Goal: Task Accomplishment & Management: Manage account settings

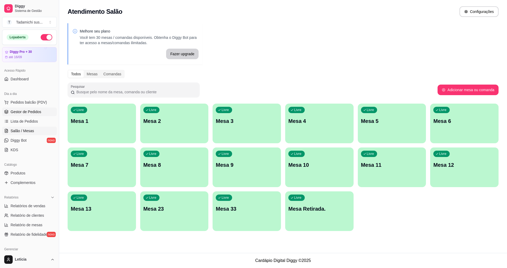
click at [24, 109] on link "Gestor de Pedidos" at bounding box center [29, 111] width 55 height 8
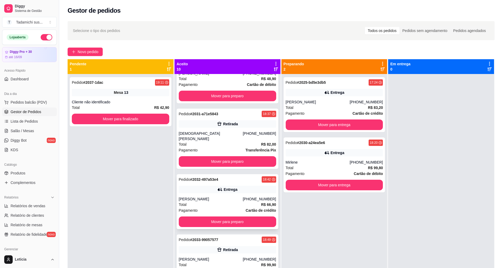
scroll to position [158, 0]
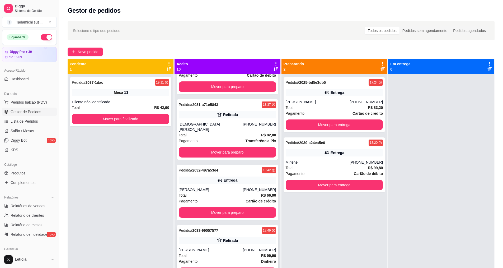
click at [204, 237] on div "Retirada" at bounding box center [227, 240] width 97 height 7
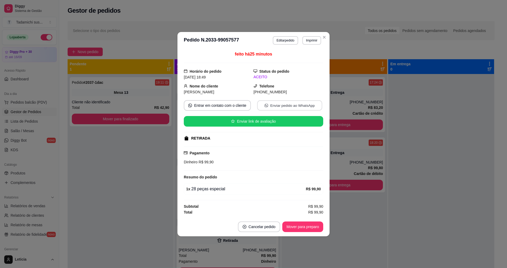
click at [269, 102] on button "Enviar pedido ao WhatsApp" at bounding box center [289, 105] width 65 height 10
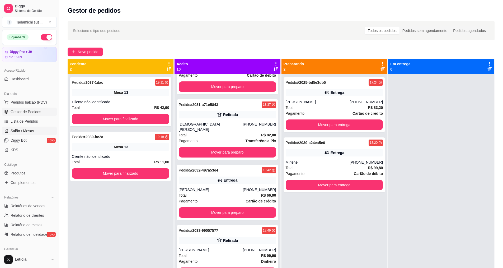
click at [34, 129] on link "Salão / Mesas" at bounding box center [29, 130] width 55 height 8
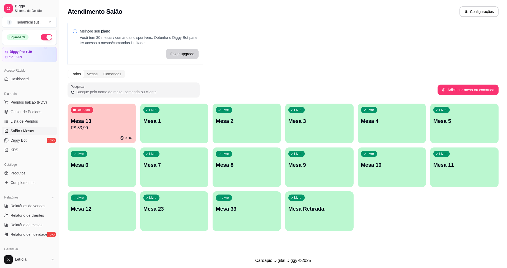
click at [311, 205] on p "Mesa Retirada." at bounding box center [319, 208] width 62 height 7
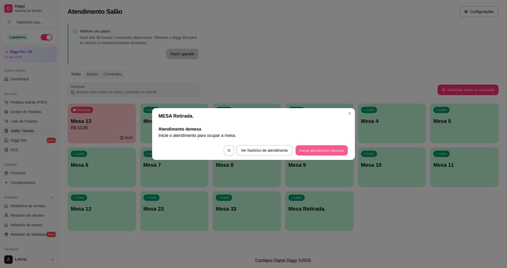
click at [301, 150] on button "Iniciar atendimento de mesa" at bounding box center [321, 150] width 52 height 10
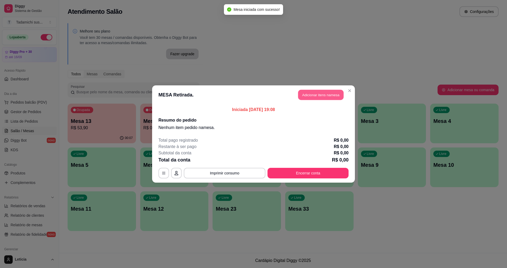
click at [315, 97] on button "Adicionar itens na mesa" at bounding box center [320, 95] width 45 height 10
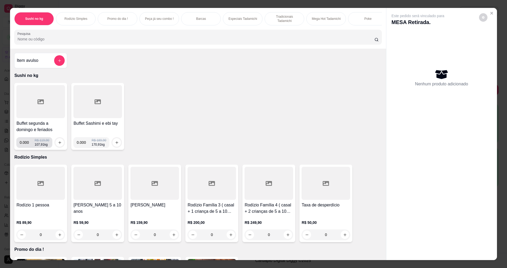
click at [27, 147] on input "0.000" at bounding box center [27, 142] width 15 height 11
type input "0.236"
click at [58, 144] on icon "increase-product-quantity" at bounding box center [60, 142] width 4 height 4
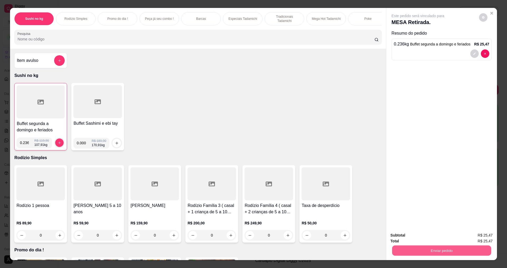
click at [393, 249] on button "Enviar pedido" at bounding box center [441, 250] width 99 height 10
click at [408, 237] on button "Não registrar e enviar pedido" at bounding box center [423, 237] width 53 height 10
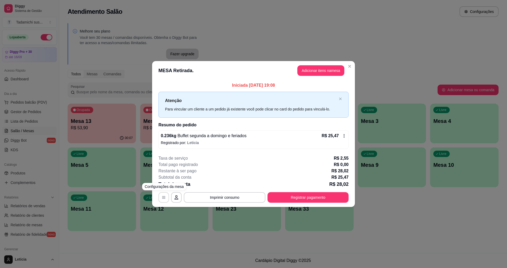
click at [163, 196] on icon "button" at bounding box center [164, 197] width 4 height 4
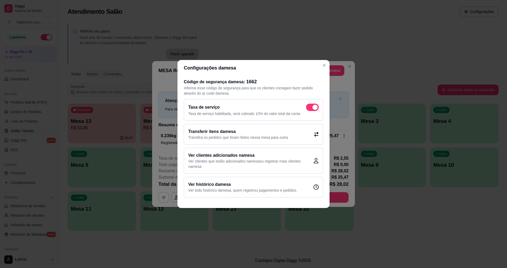
click at [314, 105] on span at bounding box center [314, 107] width 5 height 5
click at [309, 108] on input "checkbox" at bounding box center [307, 109] width 3 height 3
checkbox input "false"
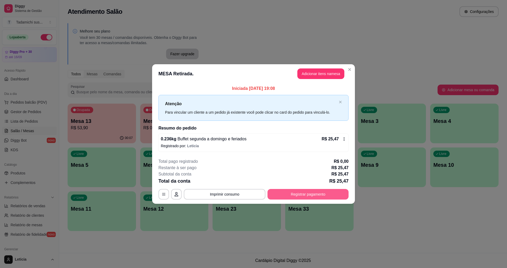
click at [297, 193] on button "Registrar pagamento" at bounding box center [307, 194] width 81 height 11
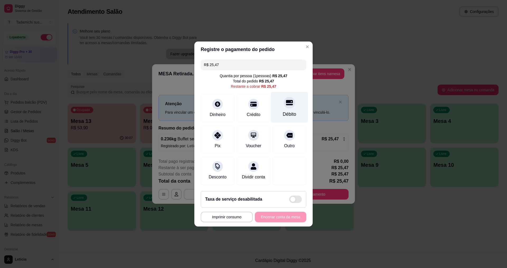
click at [288, 105] on div "Débito" at bounding box center [289, 107] width 37 height 31
type input "R$ 0,00"
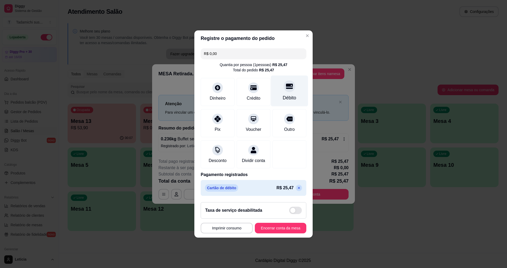
click at [283, 89] on div "Débito" at bounding box center [289, 91] width 37 height 31
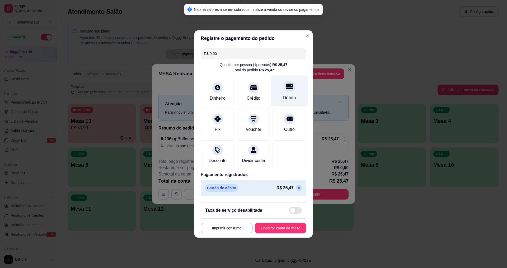
click at [282, 89] on div "Débito" at bounding box center [289, 91] width 37 height 31
click at [223, 232] on button "Imprimir consumo" at bounding box center [227, 228] width 52 height 11
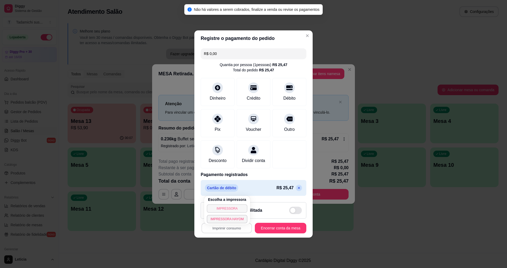
click at [223, 209] on button "IMPRESSORA" at bounding box center [227, 208] width 41 height 8
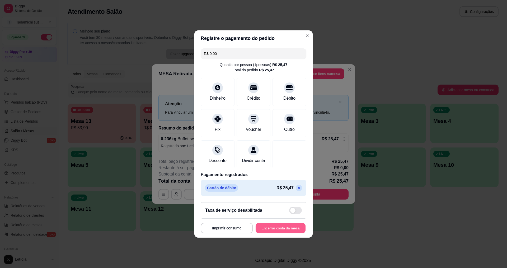
click at [258, 232] on button "Encerrar conta da mesa" at bounding box center [281, 228] width 50 height 10
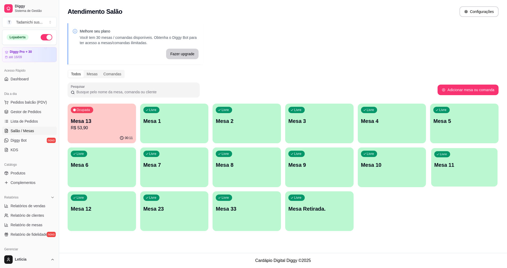
click at [449, 168] on p "Mesa 11" at bounding box center [464, 164] width 60 height 7
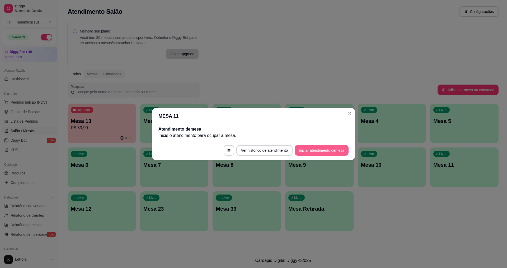
click at [314, 151] on button "Iniciar atendimento de mesa" at bounding box center [322, 150] width 54 height 11
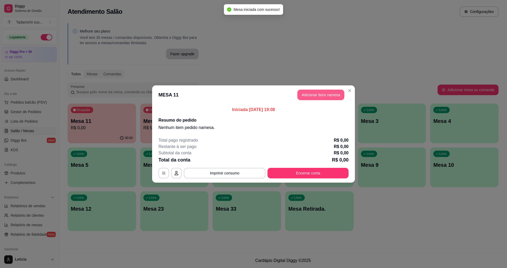
click at [309, 93] on button "Adicionar itens na mesa" at bounding box center [320, 94] width 47 height 11
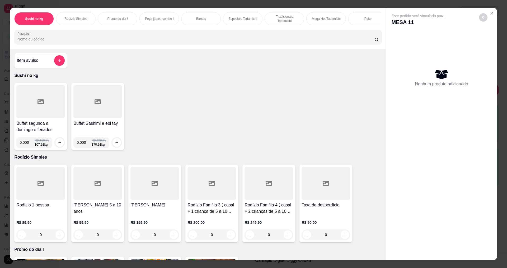
click at [26, 148] on input "0.000" at bounding box center [27, 142] width 15 height 11
type input "0.320"
click at [58, 144] on icon "increase-product-quantity" at bounding box center [60, 142] width 4 height 4
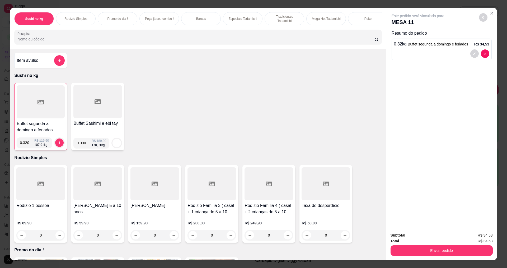
click at [111, 42] on input "Pesquisa" at bounding box center [195, 38] width 357 height 5
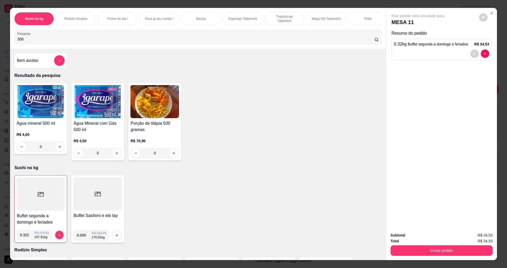
click at [99, 42] on input "500" at bounding box center [195, 38] width 357 height 5
type input "5"
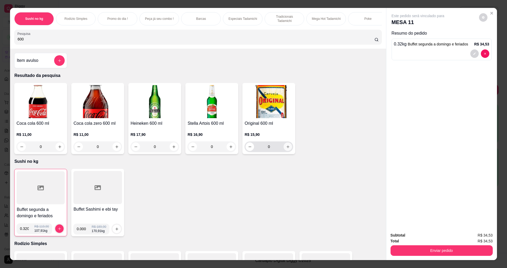
type input "600"
click at [286, 148] on icon "increase-product-quantity" at bounding box center [287, 146] width 3 height 3
type input "1"
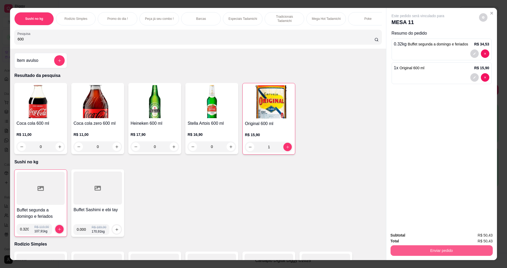
click at [398, 249] on button "Enviar pedido" at bounding box center [441, 250] width 102 height 11
click at [411, 238] on button "Não registrar e enviar pedido" at bounding box center [424, 237] width 55 height 10
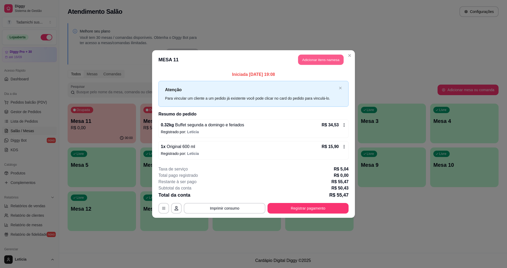
click at [325, 57] on button "Adicionar itens na mesa" at bounding box center [320, 60] width 45 height 10
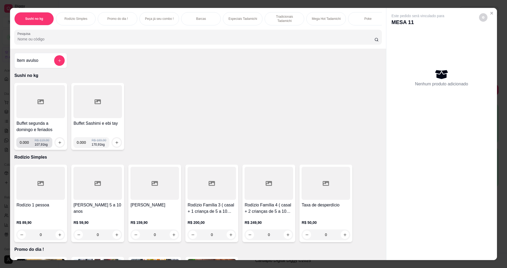
click at [26, 148] on input "0.000" at bounding box center [27, 142] width 15 height 11
type input "0.290"
click at [60, 144] on button "increase-product-quantity" at bounding box center [59, 142] width 8 height 8
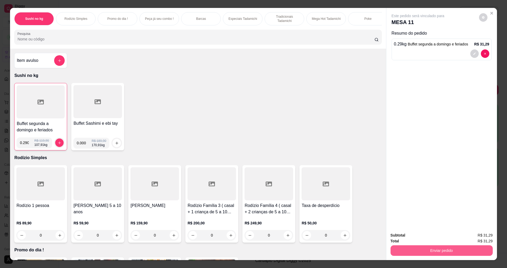
click at [400, 246] on button "Enviar pedido" at bounding box center [441, 250] width 102 height 11
click at [405, 236] on button "Não registrar e enviar pedido" at bounding box center [423, 237] width 53 height 10
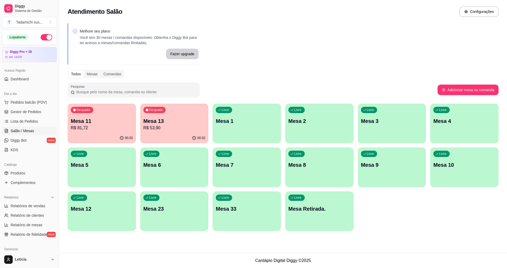
click at [153, 131] on div "Ocupada Mesa 13 R$ 53,90" at bounding box center [174, 117] width 68 height 29
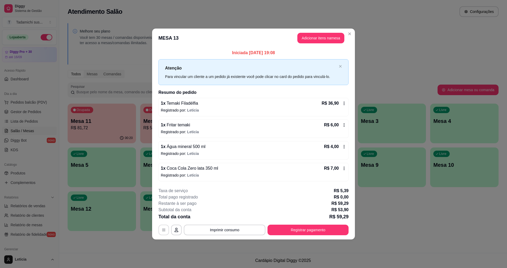
click at [162, 229] on icon "button" at bounding box center [164, 230] width 4 height 4
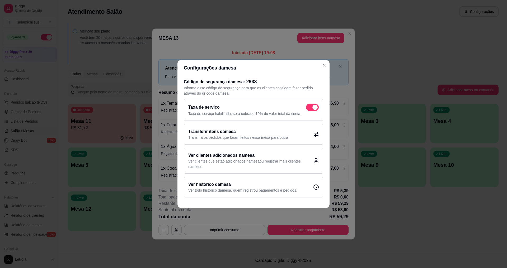
click at [314, 107] on span at bounding box center [314, 107] width 5 height 5
click at [309, 108] on input "checkbox" at bounding box center [307, 109] width 3 height 3
checkbox input "false"
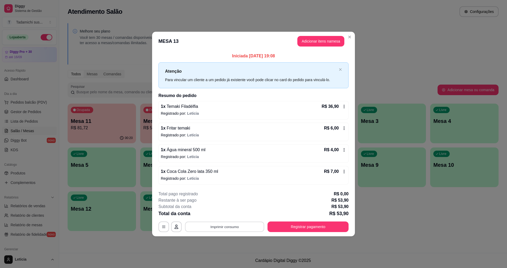
click at [226, 227] on button "Imprimir consumo" at bounding box center [224, 226] width 79 height 10
click at [252, 187] on footer "**********" at bounding box center [253, 211] width 203 height 50
click at [314, 43] on button "Adicionar itens na mesa" at bounding box center [320, 41] width 47 height 11
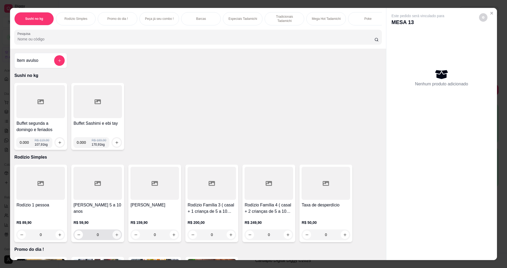
click at [115, 237] on icon "increase-product-quantity" at bounding box center [117, 235] width 4 height 4
type input "1"
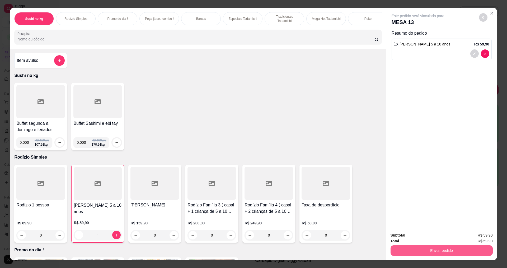
click at [406, 249] on button "Enviar pedido" at bounding box center [441, 250] width 102 height 11
click at [409, 235] on button "Não registrar e enviar pedido" at bounding box center [423, 237] width 53 height 10
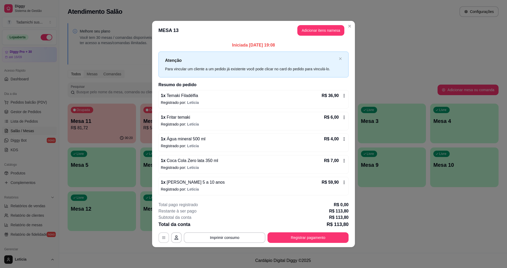
click at [163, 235] on icon "button" at bounding box center [164, 237] width 4 height 4
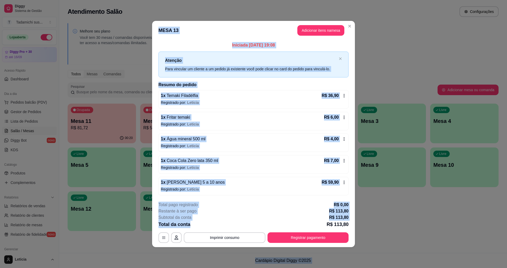
drag, startPoint x: 221, startPoint y: 278, endPoint x: 109, endPoint y: 278, distance: 112.7
click at [109, 267] on html "Diggy Sistema de Gestão T Tadamichi sus ... Loja aberta Diggy Pro + 30 até 16/0…" at bounding box center [253, 134] width 507 height 268
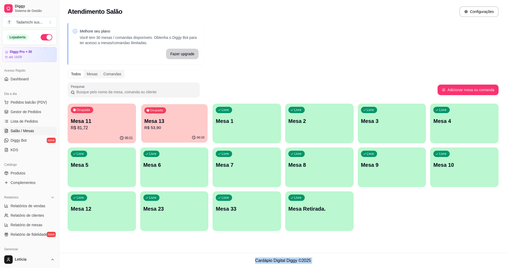
click at [182, 126] on p "R$ 53,90" at bounding box center [174, 128] width 60 height 6
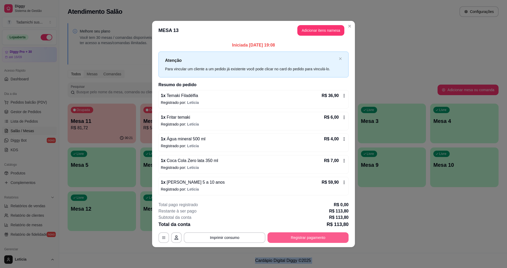
click at [286, 237] on button "Registrar pagamento" at bounding box center [307, 237] width 81 height 11
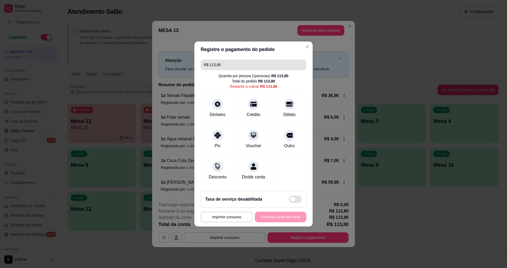
click at [226, 63] on input "R$ 113,80" at bounding box center [253, 64] width 99 height 11
click at [218, 103] on div at bounding box center [218, 103] width 12 height 12
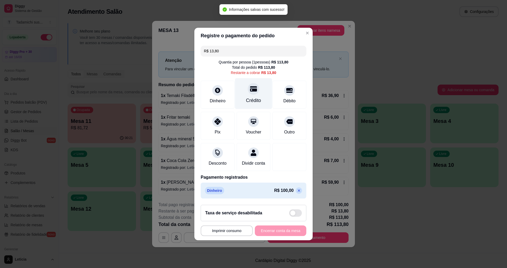
click at [253, 91] on div at bounding box center [254, 89] width 12 height 12
type input "R$ 0,00"
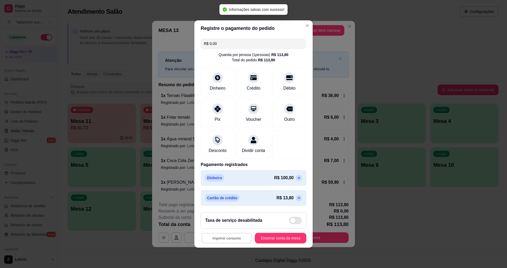
click at [236, 242] on button "Imprimir consumo" at bounding box center [226, 238] width 50 height 10
click at [236, 227] on button "IMPRESSORA HAYOM" at bounding box center [227, 229] width 41 height 8
click at [261, 239] on button "Encerrar conta da mesa" at bounding box center [280, 238] width 51 height 11
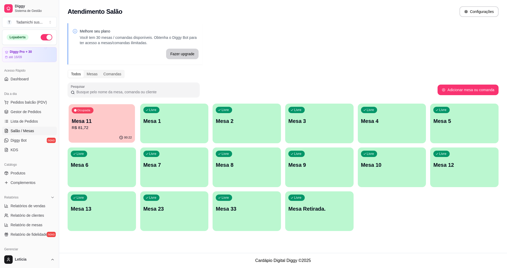
click at [102, 130] on p "R$ 81,72" at bounding box center [102, 128] width 60 height 6
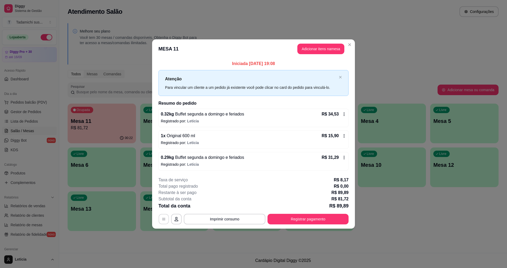
click at [163, 223] on button "button" at bounding box center [164, 219] width 10 height 10
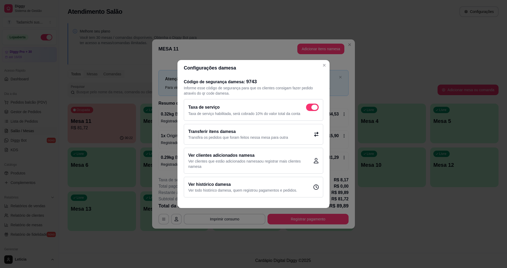
click at [317, 109] on span at bounding box center [314, 107] width 6 height 5
click at [309, 109] on input "checkbox" at bounding box center [307, 109] width 3 height 3
checkbox input "false"
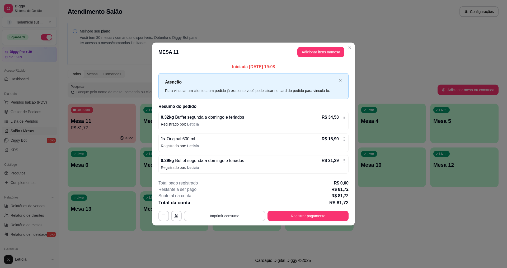
click at [233, 215] on button "Imprimir consumo" at bounding box center [225, 215] width 82 height 11
click at [238, 205] on button "IMPRESSORA HAYOM" at bounding box center [225, 203] width 39 height 8
click at [311, 215] on button "Registrar pagamento" at bounding box center [308, 215] width 79 height 10
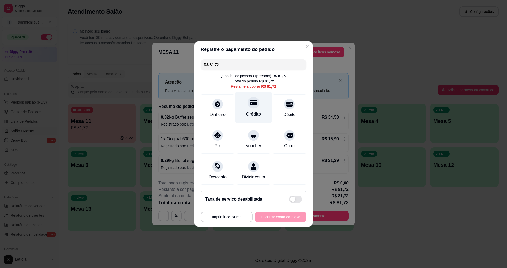
click at [251, 107] on div "Crédito" at bounding box center [253, 107] width 37 height 31
type input "R$ 0,00"
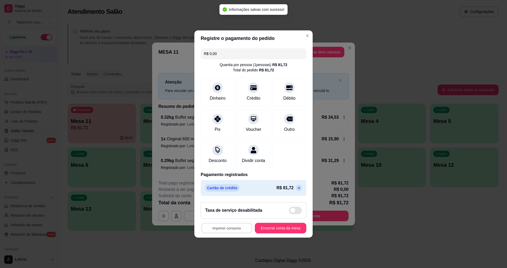
click at [239, 232] on button "Imprimir consumo" at bounding box center [226, 228] width 50 height 10
click at [236, 218] on button "IMPRESSORA HAYOM" at bounding box center [227, 219] width 41 height 8
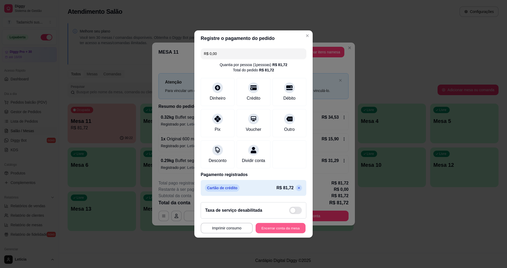
click at [260, 231] on button "Encerrar conta da mesa" at bounding box center [281, 228] width 50 height 10
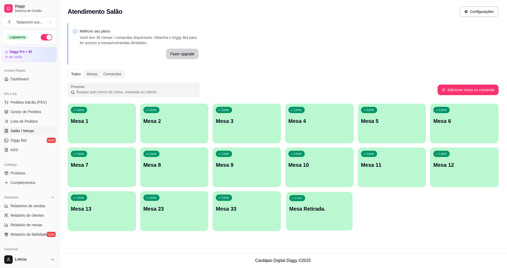
click at [301, 216] on div "Livre Mesa Retirada." at bounding box center [319, 208] width 66 height 32
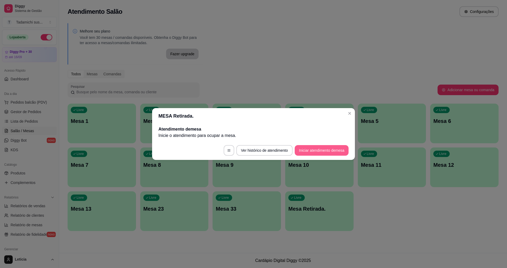
click at [315, 150] on button "Iniciar atendimento de mesa" at bounding box center [322, 150] width 54 height 11
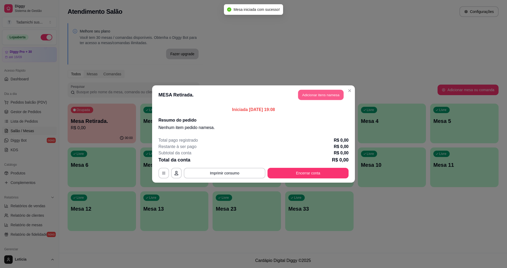
click at [324, 96] on button "Adicionar itens na mesa" at bounding box center [320, 95] width 45 height 10
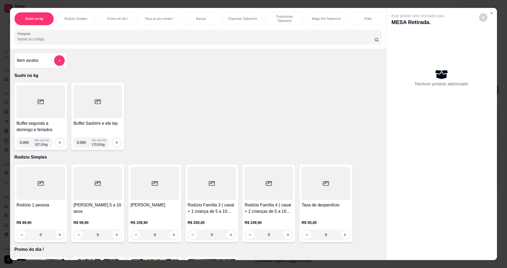
click at [27, 147] on input "0.000" at bounding box center [27, 142] width 15 height 11
type input "0.386"
click at [58, 144] on icon "increase-product-quantity" at bounding box center [60, 142] width 4 height 4
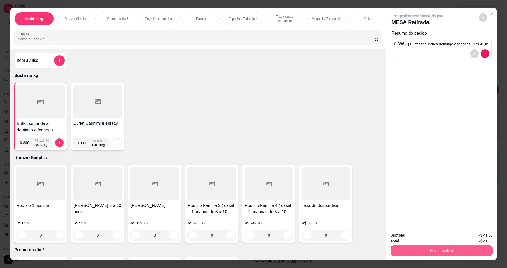
click at [409, 251] on button "Enviar pedido" at bounding box center [441, 250] width 102 height 11
click at [407, 234] on button "Não registrar e enviar pedido" at bounding box center [424, 237] width 55 height 10
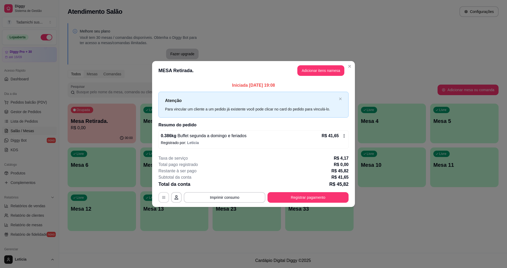
click at [162, 198] on button "button" at bounding box center [163, 197] width 11 height 11
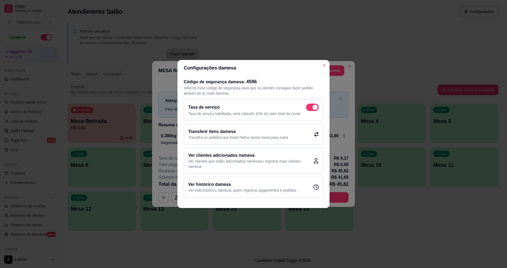
click at [313, 105] on span at bounding box center [314, 107] width 5 height 5
click at [309, 108] on input "checkbox" at bounding box center [307, 109] width 3 height 3
checkbox input "false"
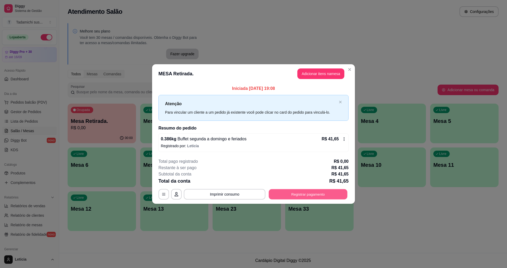
click at [286, 196] on button "Registrar pagamento" at bounding box center [308, 194] width 79 height 10
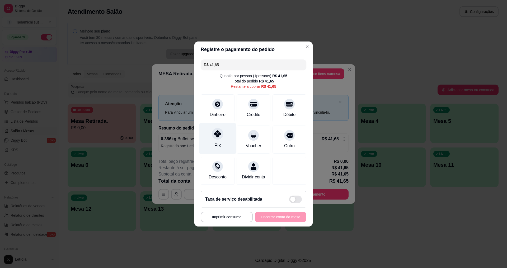
click at [218, 137] on div "Pix" at bounding box center [217, 138] width 37 height 31
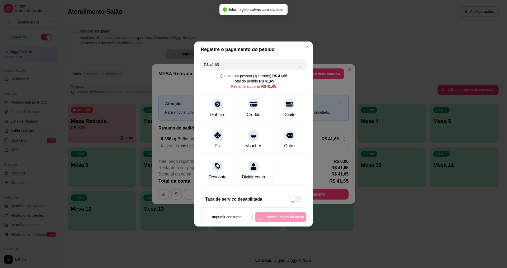
type input "R$ 0,00"
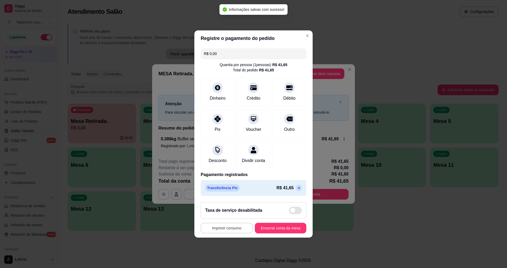
click at [233, 230] on button "Imprimir consumo" at bounding box center [227, 228] width 52 height 11
click at [232, 216] on button "IMPRESSORA HAYOM" at bounding box center [226, 219] width 39 height 8
click at [264, 233] on button "Encerrar conta da mesa" at bounding box center [281, 228] width 50 height 10
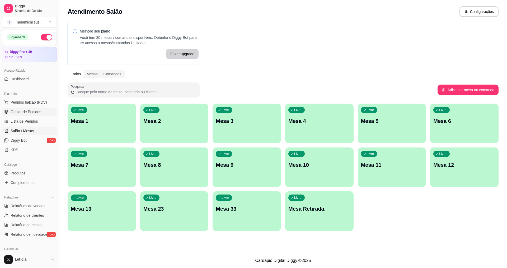
click at [39, 112] on span "Gestor de Pedidos" at bounding box center [26, 111] width 31 height 5
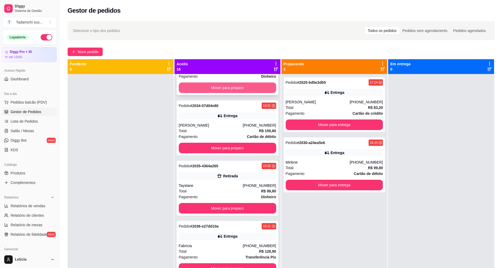
scroll to position [370, 0]
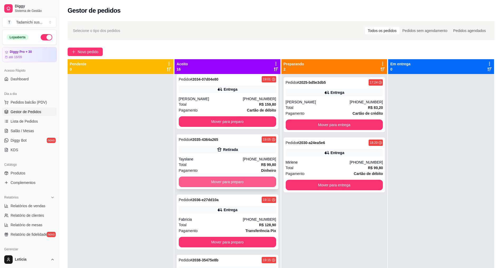
click at [225, 177] on button "Mover para preparo" at bounding box center [227, 181] width 97 height 11
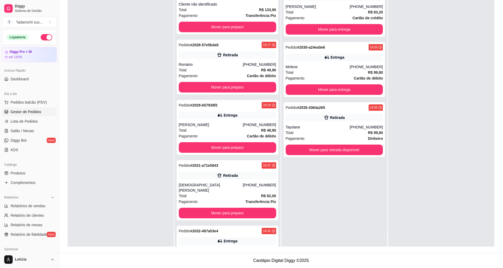
scroll to position [0, 0]
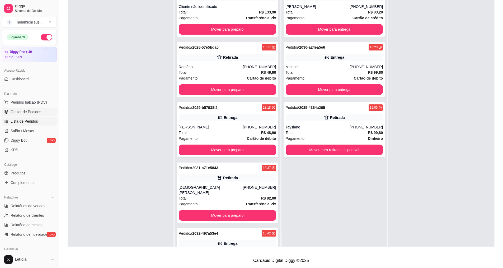
click at [21, 121] on span "Lista de Pedidos" at bounding box center [24, 121] width 27 height 5
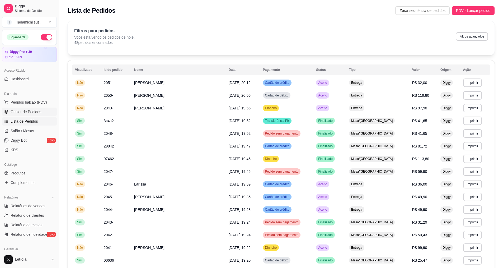
click at [35, 110] on span "Gestor de Pedidos" at bounding box center [26, 111] width 31 height 5
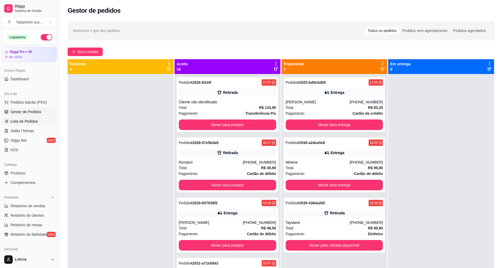
click at [42, 118] on link "Lista de Pedidos" at bounding box center [29, 121] width 55 height 8
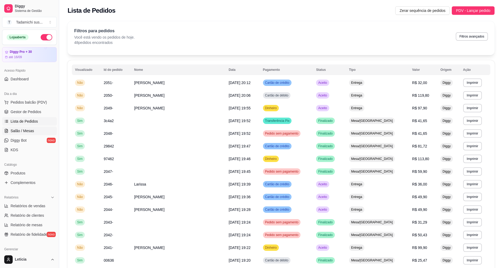
click at [34, 129] on link "Salão / Mesas" at bounding box center [29, 130] width 55 height 8
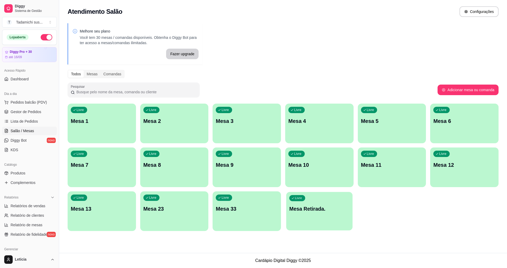
click at [319, 215] on div "Livre Mesa Retirada." at bounding box center [319, 208] width 66 height 32
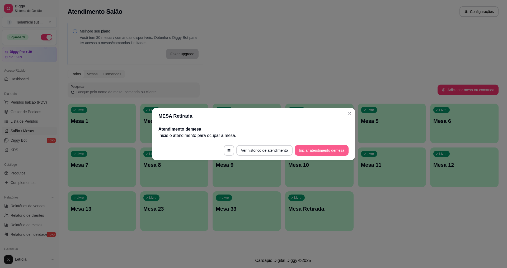
click at [321, 149] on button "Iniciar atendimento de mesa" at bounding box center [322, 150] width 54 height 11
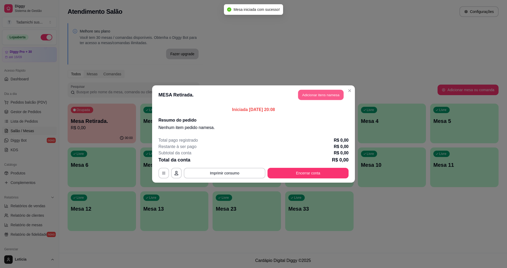
click at [318, 91] on button "Adicionar itens na mesa" at bounding box center [320, 95] width 45 height 10
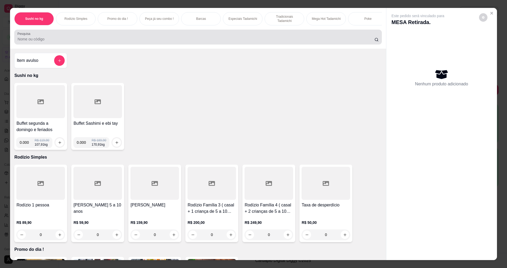
click at [93, 36] on div at bounding box center [197, 37] width 361 height 11
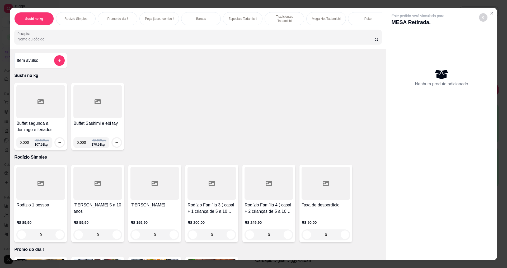
click at [93, 39] on div at bounding box center [197, 37] width 361 height 11
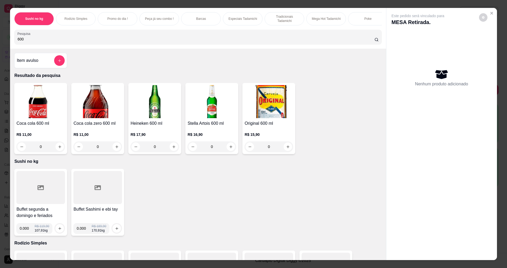
type input "600"
click at [115, 148] on button "increase-product-quantity" at bounding box center [117, 147] width 8 height 8
type input "1"
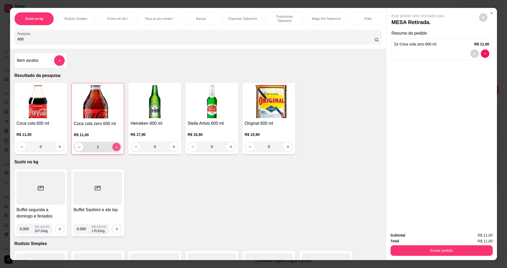
click at [115, 148] on button "increase-product-quantity" at bounding box center [116, 147] width 8 height 8
type input "2"
click at [423, 252] on button "Enviar pedido" at bounding box center [441, 250] width 102 height 11
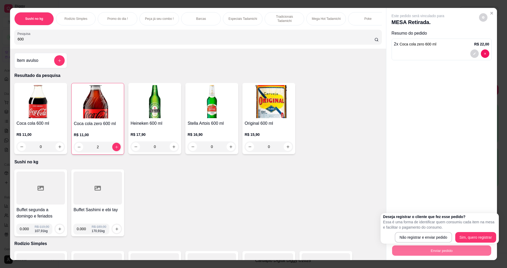
click at [359, 236] on div "Buffet segunda a domingo e feriados 0.000 R$ 119,90 107,91 kg Buffet Sashimi e …" at bounding box center [197, 202] width 367 height 67
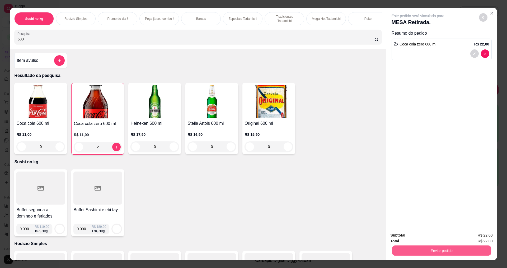
click at [402, 247] on button "Enviar pedido" at bounding box center [441, 250] width 99 height 10
click at [401, 237] on button "Não registrar e enviar pedido" at bounding box center [424, 237] width 55 height 10
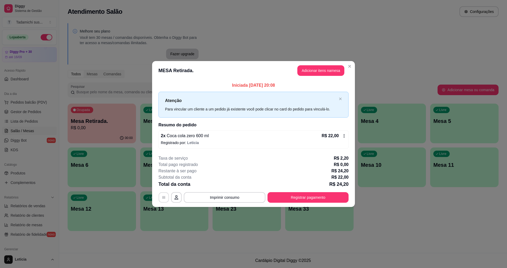
click at [161, 199] on button "button" at bounding box center [164, 197] width 10 height 10
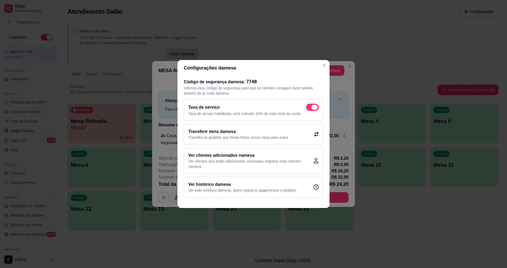
click at [315, 108] on span at bounding box center [314, 107] width 6 height 5
click at [309, 108] on input "checkbox" at bounding box center [307, 109] width 3 height 3
checkbox input "false"
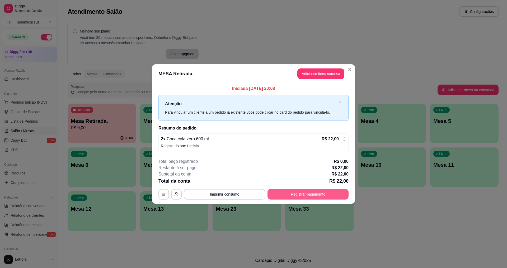
click at [288, 195] on button "Registrar pagamento" at bounding box center [307, 194] width 81 height 11
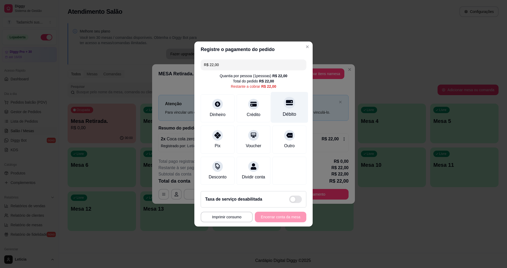
click at [284, 103] on div at bounding box center [290, 103] width 12 height 12
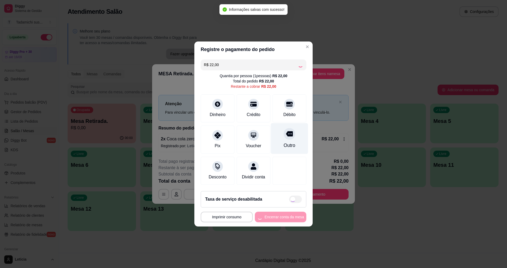
type input "R$ 0,00"
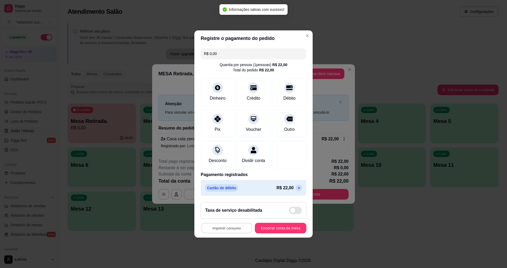
click at [237, 230] on button "Imprimir consumo" at bounding box center [226, 228] width 50 height 10
click at [236, 208] on button "IMPRESSORA" at bounding box center [226, 208] width 39 height 8
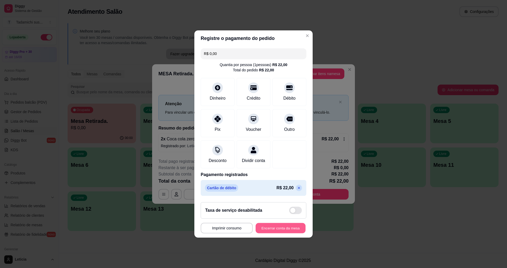
click at [263, 230] on button "Encerrar conta da mesa" at bounding box center [281, 228] width 50 height 10
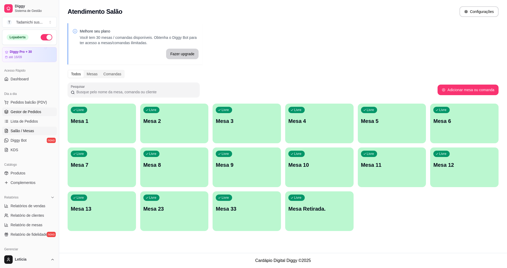
click at [27, 111] on span "Gestor de Pedidos" at bounding box center [26, 111] width 31 height 5
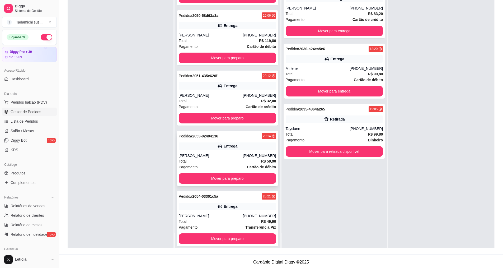
scroll to position [81, 0]
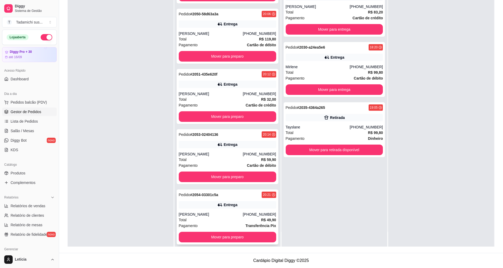
click at [230, 223] on div "Pagamento Transferência Pix" at bounding box center [227, 226] width 97 height 6
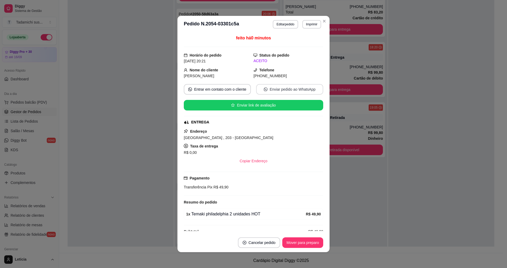
click at [287, 87] on button "Enviar pedido ao WhatsApp" at bounding box center [289, 89] width 67 height 11
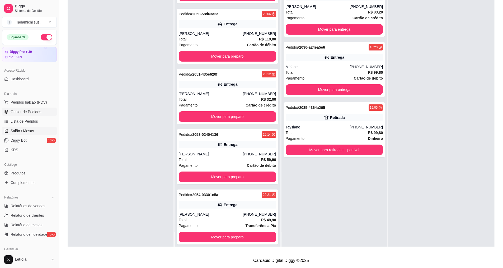
click at [23, 129] on span "Salão / Mesas" at bounding box center [22, 130] width 23 height 5
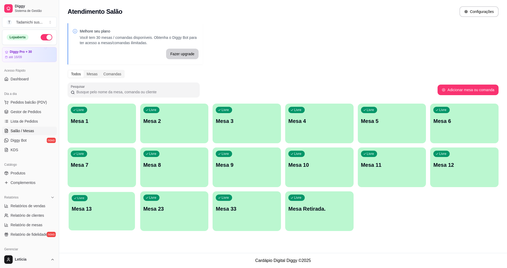
click at [93, 204] on div "Livre Mesa 13" at bounding box center [102, 208] width 66 height 32
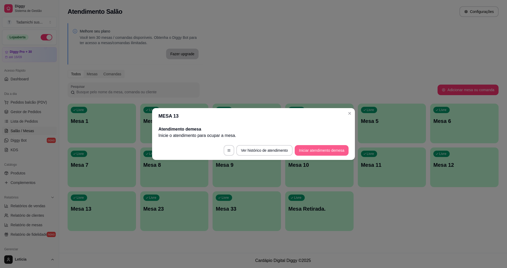
click at [317, 149] on button "Iniciar atendimento de mesa" at bounding box center [322, 150] width 54 height 11
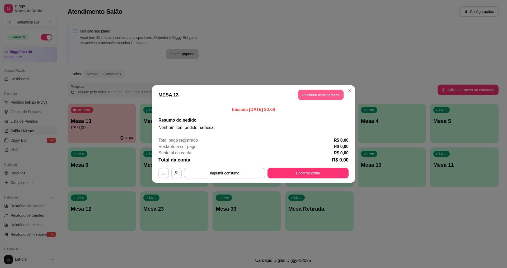
click at [316, 94] on button "Adicionar itens na mesa" at bounding box center [320, 95] width 45 height 10
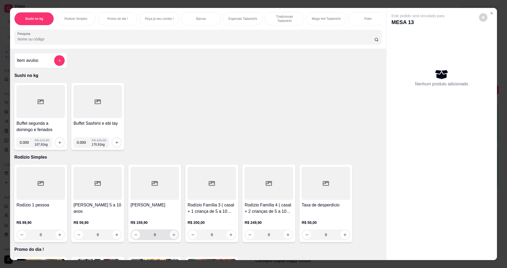
click at [173, 237] on icon "increase-product-quantity" at bounding box center [174, 235] width 4 height 4
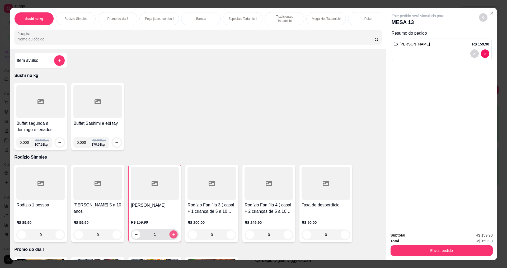
click at [173, 236] on icon "increase-product-quantity" at bounding box center [174, 234] width 4 height 4
type input "2"
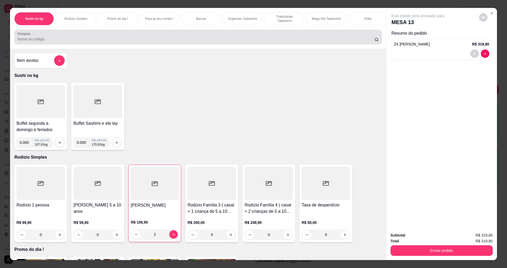
click at [143, 36] on div at bounding box center [197, 37] width 361 height 11
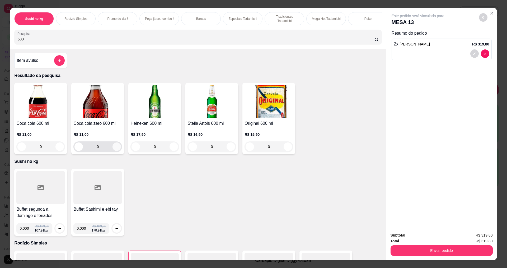
type input "600"
click at [115, 149] on icon "increase-product-quantity" at bounding box center [117, 147] width 4 height 4
type input "1"
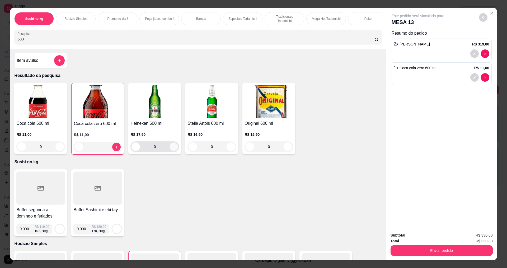
click at [172, 149] on icon "increase-product-quantity" at bounding box center [174, 147] width 4 height 4
type input "1"
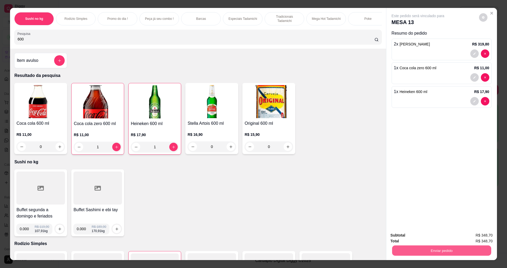
click at [401, 251] on button "Enviar pedido" at bounding box center [441, 250] width 99 height 10
click at [410, 237] on button "Não registrar e enviar pedido" at bounding box center [424, 237] width 55 height 10
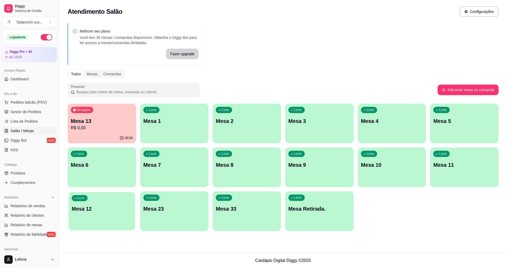
click at [109, 198] on div "Livre Mesa 12" at bounding box center [102, 208] width 66 height 32
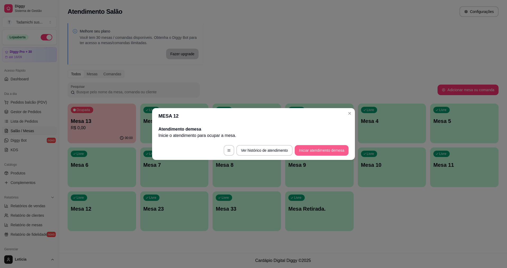
click at [309, 148] on button "Iniciar atendimento de mesa" at bounding box center [322, 150] width 54 height 11
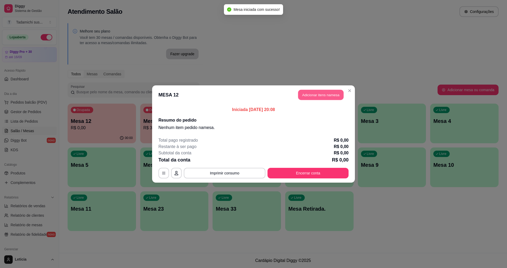
click at [303, 96] on button "Adicionar itens na mesa" at bounding box center [320, 95] width 45 height 10
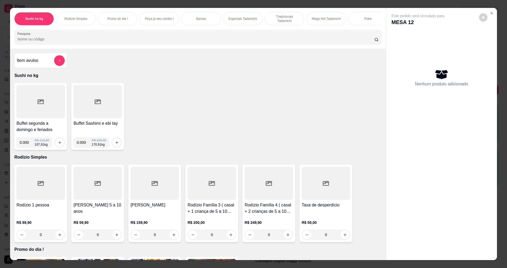
click at [27, 145] on input "0.000" at bounding box center [27, 142] width 15 height 11
type input "0.136"
click at [58, 144] on icon "increase-product-quantity" at bounding box center [60, 142] width 4 height 4
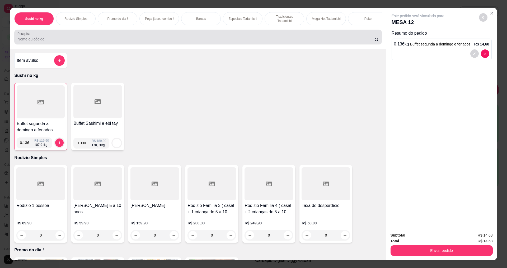
click at [103, 42] on input "Pesquisa" at bounding box center [195, 38] width 357 height 5
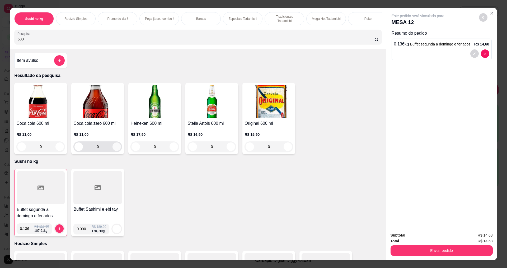
type input "600"
click at [116, 149] on icon "increase-product-quantity" at bounding box center [117, 147] width 4 height 4
type input "1"
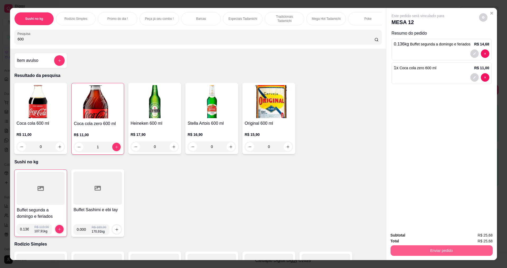
click at [424, 253] on button "Enviar pedido" at bounding box center [441, 250] width 102 height 11
click at [420, 235] on button "Não registrar e enviar pedido" at bounding box center [424, 237] width 55 height 10
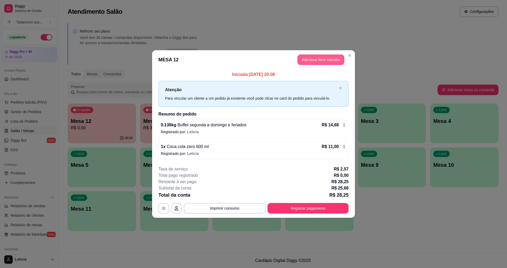
click at [321, 59] on button "Adicionar itens na mesa" at bounding box center [320, 59] width 47 height 11
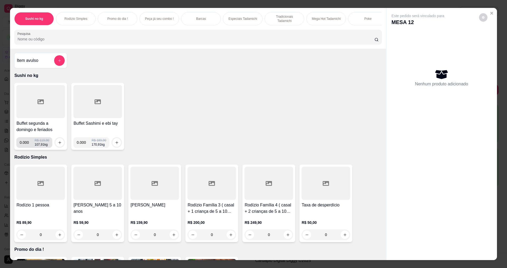
click at [27, 146] on input "0.000" at bounding box center [27, 142] width 15 height 11
type input "0.138"
click at [58, 144] on icon "increase-product-quantity" at bounding box center [60, 142] width 4 height 4
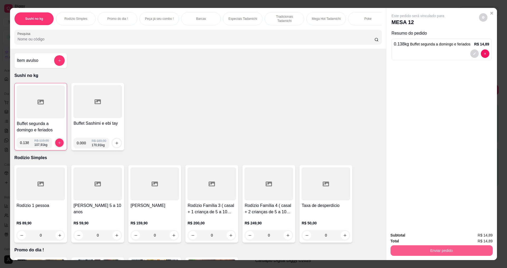
click at [458, 252] on button "Enviar pedido" at bounding box center [441, 250] width 102 height 11
click at [417, 234] on button "Não registrar e enviar pedido" at bounding box center [423, 237] width 53 height 10
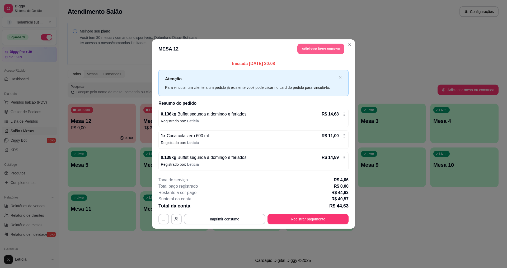
click at [323, 46] on button "Adicionar itens na mesa" at bounding box center [320, 49] width 47 height 11
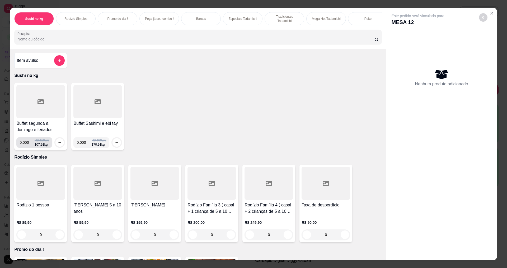
click at [27, 148] on input "0.000" at bounding box center [27, 142] width 15 height 11
type input "0.214"
click at [58, 144] on icon "increase-product-quantity" at bounding box center [60, 142] width 4 height 4
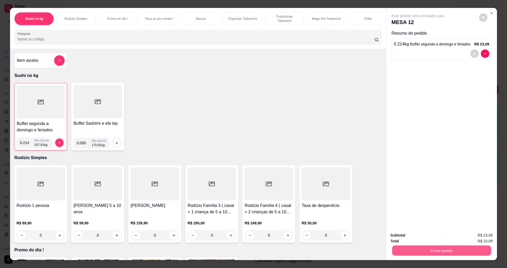
click at [427, 248] on button "Enviar pedido" at bounding box center [441, 250] width 99 height 10
click at [415, 237] on button "Não registrar e enviar pedido" at bounding box center [424, 237] width 55 height 10
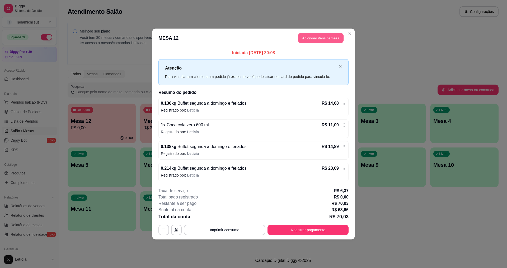
click at [307, 36] on button "Adicionar itens na mesa" at bounding box center [320, 38] width 45 height 10
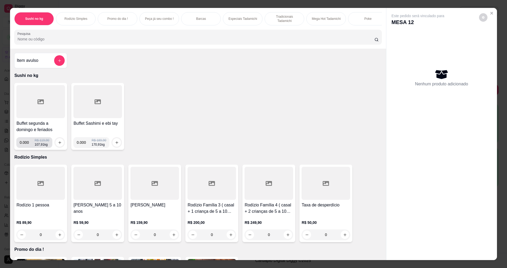
click at [26, 147] on input "0.000" at bounding box center [27, 142] width 15 height 11
type input "0.050"
click at [59, 144] on icon "increase-product-quantity" at bounding box center [60, 142] width 4 height 4
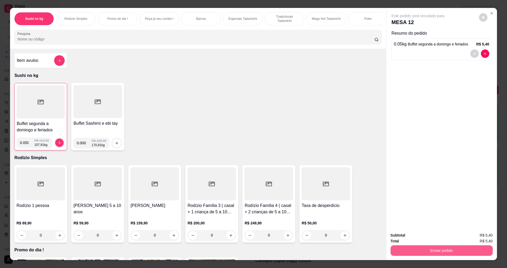
click at [422, 250] on button "Enviar pedido" at bounding box center [441, 250] width 102 height 11
click at [419, 238] on button "Não registrar e enviar pedido" at bounding box center [424, 237] width 55 height 10
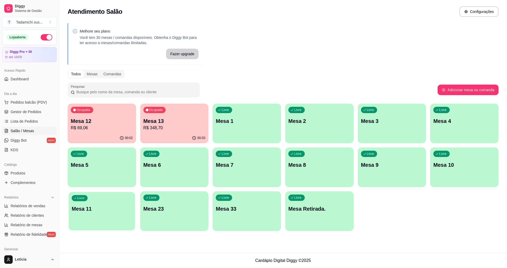
click at [97, 218] on div "Livre Mesa 11" at bounding box center [102, 208] width 66 height 32
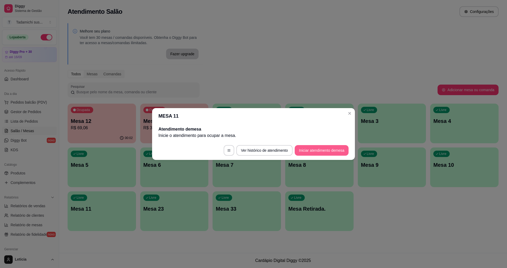
click at [323, 149] on button "Iniciar atendimento de mesa" at bounding box center [322, 150] width 54 height 11
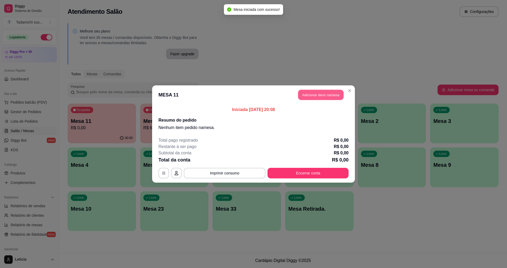
click at [317, 93] on button "Adicionar itens na mesa" at bounding box center [320, 95] width 45 height 10
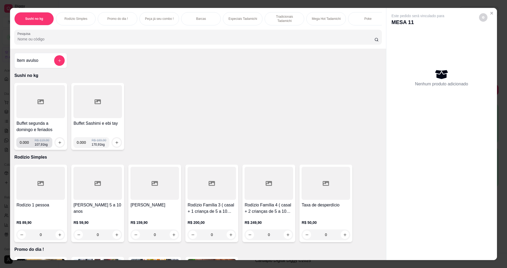
click at [27, 146] on input "0.000" at bounding box center [27, 142] width 15 height 11
type input "0.300"
click at [58, 144] on icon "increase-product-quantity" at bounding box center [60, 142] width 4 height 4
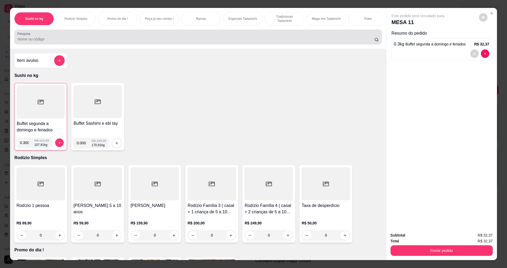
click at [147, 42] on input "Pesquisa" at bounding box center [195, 38] width 357 height 5
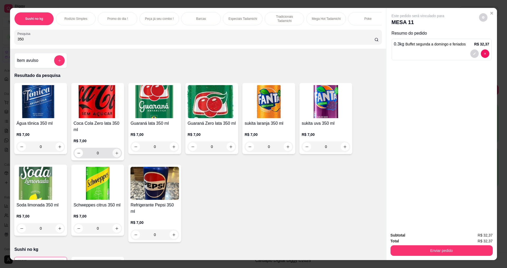
type input "350"
click at [116, 155] on icon "increase-product-quantity" at bounding box center [117, 153] width 4 height 4
type input "1"
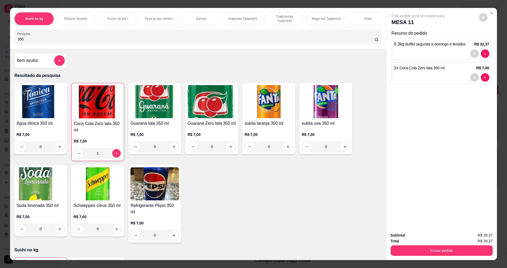
click at [402, 243] on div "Total R$ 39,37" at bounding box center [441, 241] width 102 height 6
click at [403, 249] on button "Enviar pedido" at bounding box center [441, 250] width 102 height 11
click at [405, 237] on button "Não registrar e enviar pedido" at bounding box center [423, 237] width 53 height 10
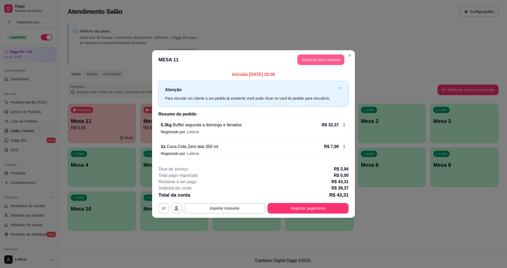
click at [309, 56] on button "Adicionar itens na mesa" at bounding box center [320, 59] width 47 height 11
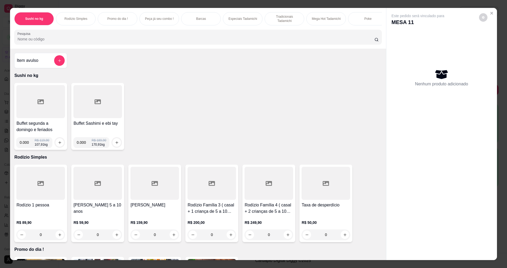
click at [27, 147] on input "0.000" at bounding box center [27, 142] width 15 height 11
type input "0.176"
drag, startPoint x: 54, startPoint y: 149, endPoint x: 57, endPoint y: 148, distance: 3.3
click at [57, 148] on div at bounding box center [59, 142] width 11 height 11
click at [58, 144] on icon "increase-product-quantity" at bounding box center [60, 142] width 4 height 4
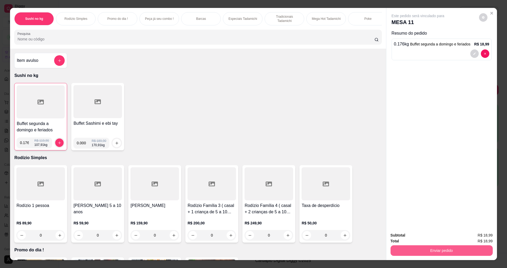
click at [404, 251] on button "Enviar pedido" at bounding box center [441, 250] width 102 height 11
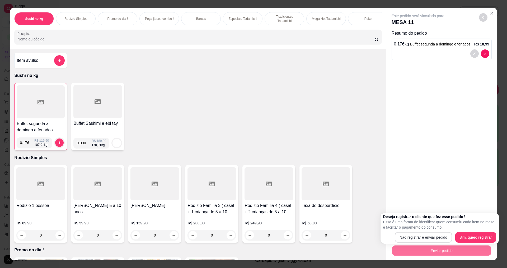
click at [404, 235] on button "Não registrar e enviar pedido" at bounding box center [423, 237] width 57 height 11
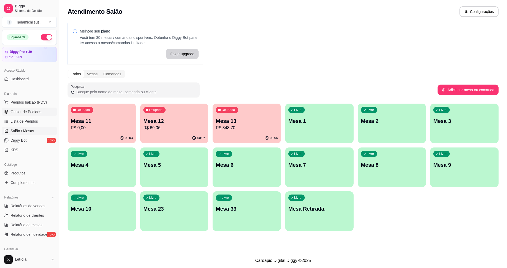
click at [43, 111] on link "Gestor de Pedidos" at bounding box center [29, 111] width 55 height 8
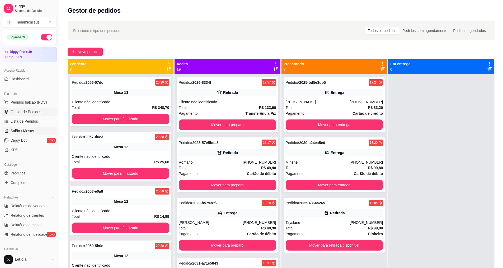
click at [28, 134] on link "Salão / Mesas" at bounding box center [29, 130] width 55 height 8
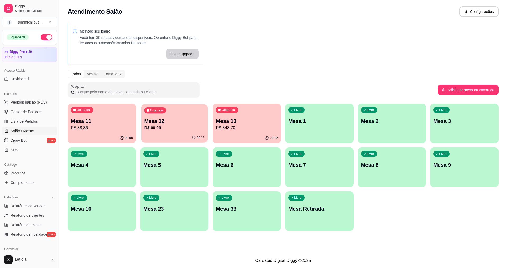
click at [175, 124] on p "Mesa 12" at bounding box center [174, 120] width 60 height 7
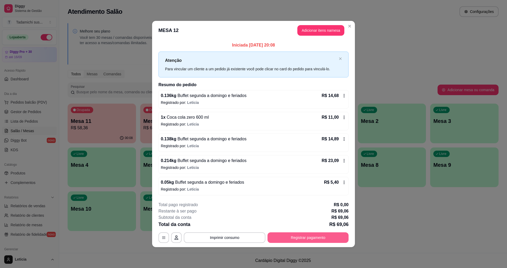
click at [295, 238] on button "Registrar pagamento" at bounding box center [307, 237] width 81 height 11
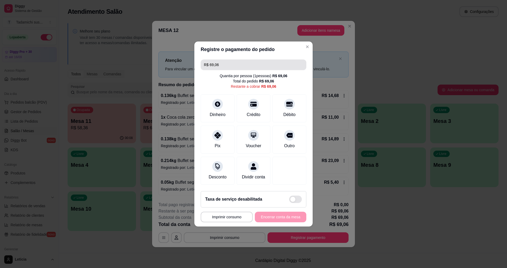
click at [225, 62] on input "R$ 69,06" at bounding box center [253, 64] width 99 height 11
click at [250, 106] on div "Crédito" at bounding box center [253, 107] width 37 height 31
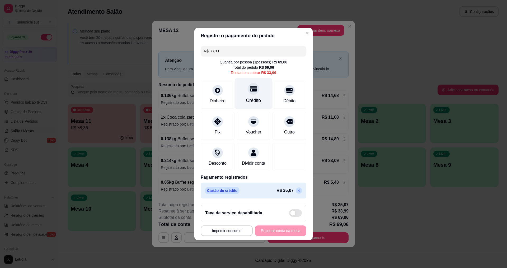
click at [251, 92] on div "Crédito" at bounding box center [253, 93] width 37 height 31
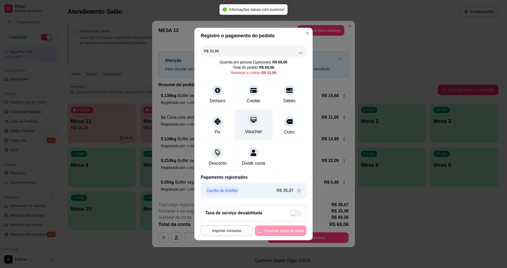
type input "R$ 0,00"
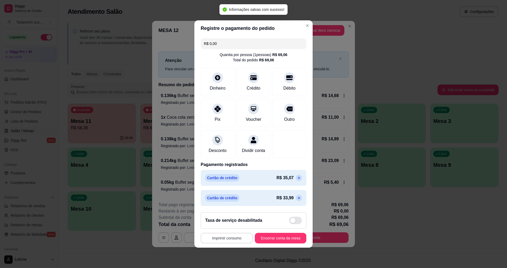
click at [209, 239] on button "Imprimir consumo" at bounding box center [227, 238] width 52 height 11
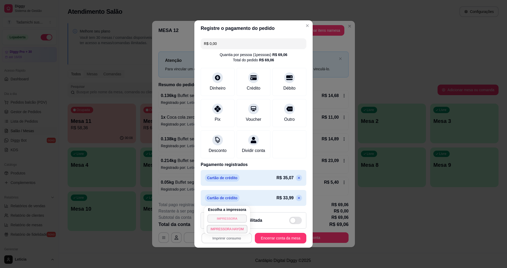
click at [217, 215] on button "IMPRESSORA" at bounding box center [226, 218] width 39 height 8
click at [265, 238] on button "Encerrar conta da mesa" at bounding box center [281, 238] width 50 height 10
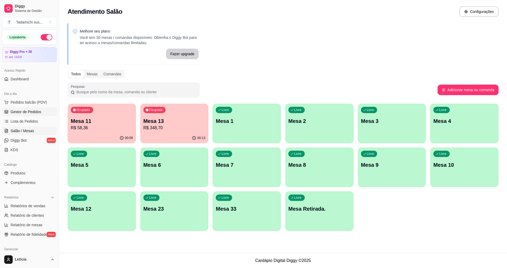
click at [42, 108] on link "Gestor de Pedidos" at bounding box center [29, 111] width 55 height 8
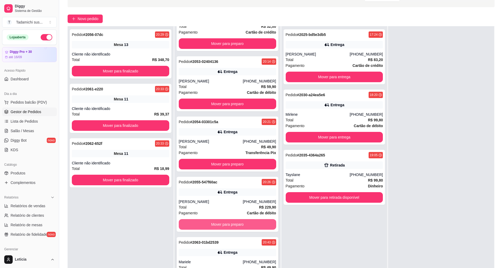
scroll to position [81, 0]
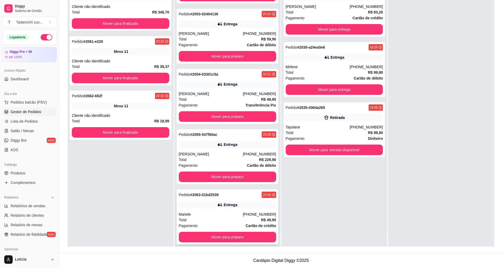
click at [220, 211] on div "Mariele" at bounding box center [211, 213] width 64 height 5
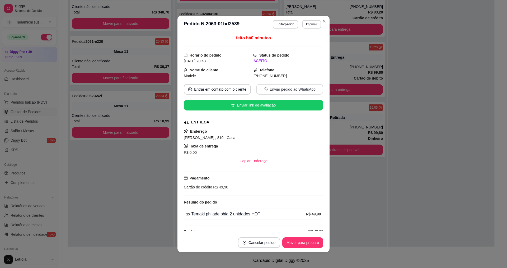
click at [281, 88] on button "Enviar pedido ao WhatsApp" at bounding box center [289, 89] width 67 height 11
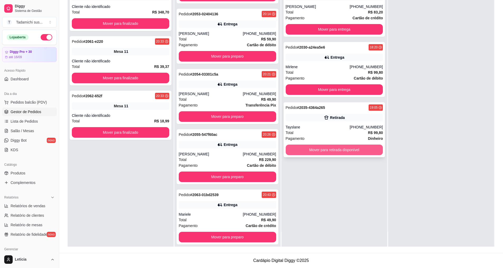
click at [338, 149] on button "Mover para retirada disponível" at bounding box center [334, 149] width 97 height 11
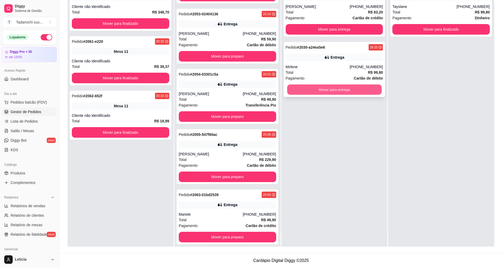
click at [332, 88] on button "Mover para entrega" at bounding box center [334, 89] width 95 height 10
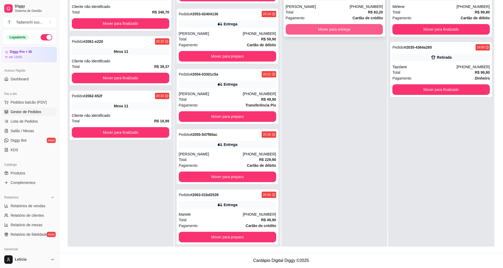
click at [322, 28] on button "Mover para entrega" at bounding box center [334, 29] width 97 height 11
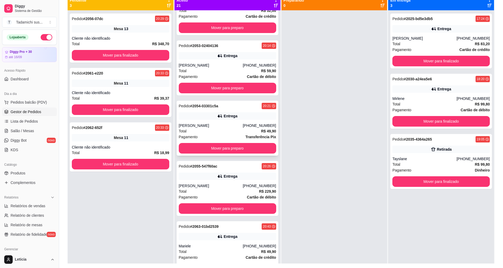
scroll to position [54, 0]
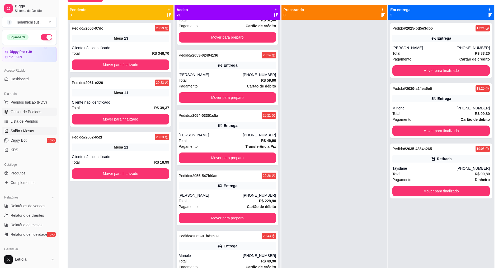
click at [31, 129] on span "Salão / Mesas" at bounding box center [22, 130] width 23 height 5
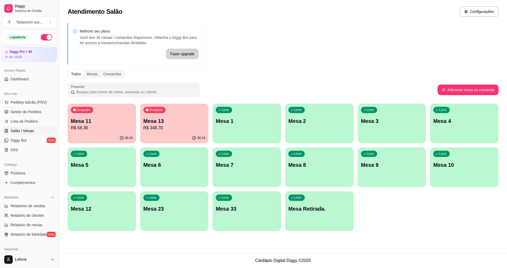
click at [102, 119] on p "Mesa 11" at bounding box center [102, 120] width 62 height 7
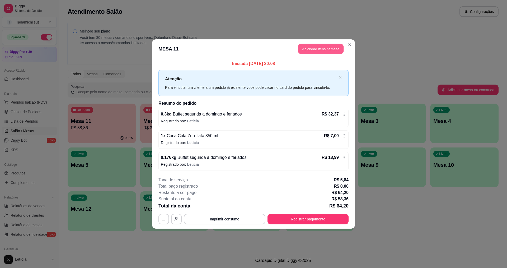
click at [320, 45] on button "Adicionar itens na mesa" at bounding box center [320, 49] width 45 height 10
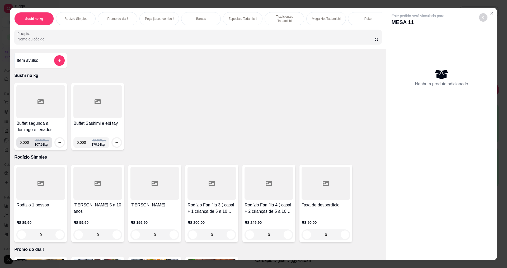
click at [27, 145] on input "0.000" at bounding box center [27, 142] width 15 height 11
type input "0.148"
click at [58, 144] on icon "increase-product-quantity" at bounding box center [60, 142] width 4 height 4
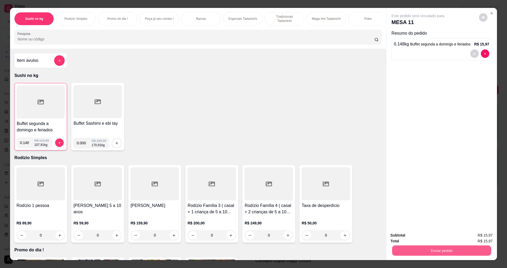
click at [445, 251] on button "Enviar pedido" at bounding box center [441, 250] width 99 height 10
click at [435, 234] on button "Não registrar e enviar pedido" at bounding box center [424, 237] width 55 height 10
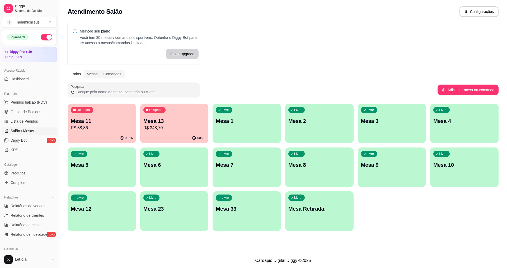
click at [73, 125] on p "R$ 58,36" at bounding box center [102, 128] width 62 height 6
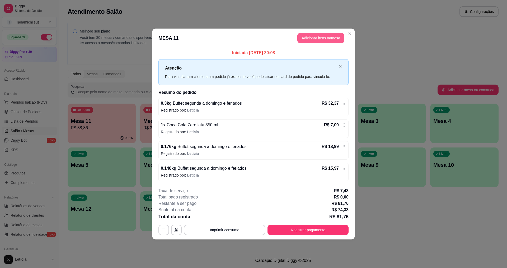
click at [313, 37] on button "Adicionar itens na mesa" at bounding box center [320, 38] width 47 height 11
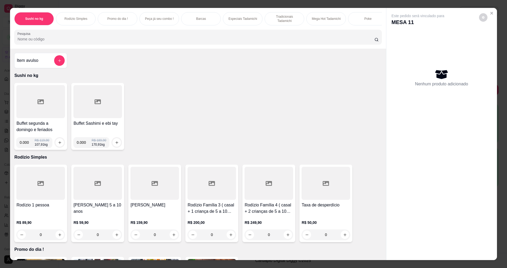
click at [26, 148] on input "0.000" at bounding box center [27, 142] width 15 height 11
type input "0.122"
click at [59, 144] on icon "increase-product-quantity" at bounding box center [60, 142] width 4 height 4
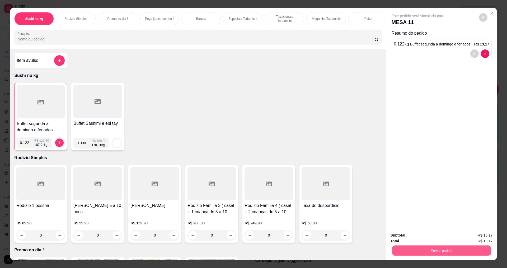
click at [416, 250] on button "Enviar pedido" at bounding box center [441, 250] width 99 height 10
click at [414, 238] on button "Não registrar e enviar pedido" at bounding box center [424, 237] width 55 height 10
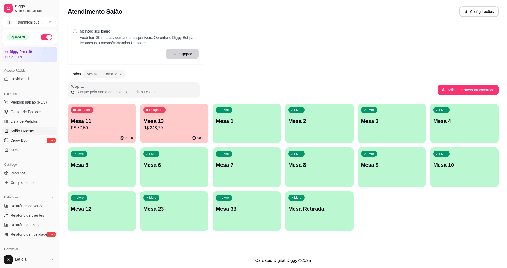
click at [294, 180] on div "Livre Mesa 8" at bounding box center [319, 163] width 68 height 33
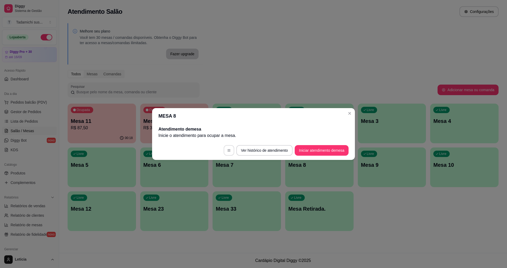
click at [228, 151] on icon "button" at bounding box center [229, 150] width 4 height 4
click at [318, 147] on button "Iniciar atendimento de mesa" at bounding box center [321, 150] width 52 height 10
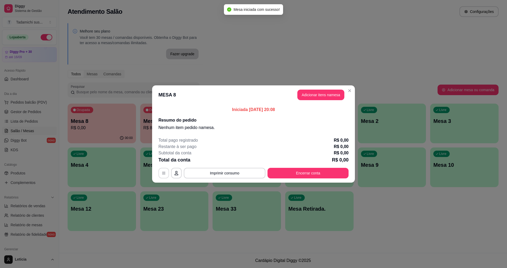
click at [164, 172] on icon "button" at bounding box center [164, 173] width 4 height 4
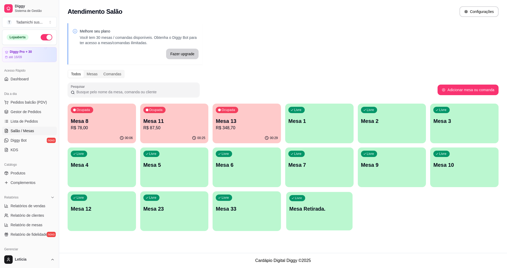
click at [301, 210] on p "Mesa Retirada." at bounding box center [319, 208] width 60 height 7
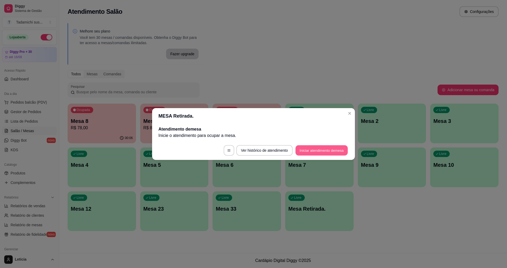
click at [308, 148] on button "Iniciar atendimento de mesa" at bounding box center [321, 150] width 52 height 10
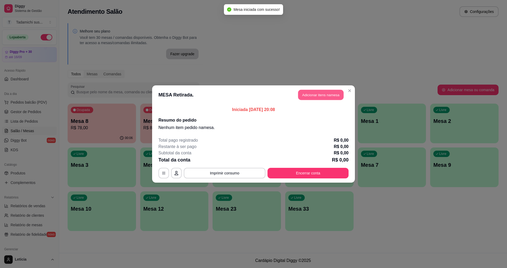
click at [303, 95] on button "Adicionar itens na mesa" at bounding box center [320, 95] width 45 height 10
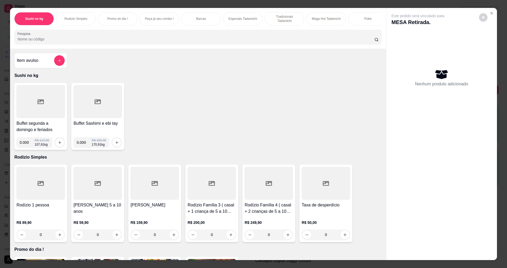
click at [28, 146] on input "0.000" at bounding box center [27, 142] width 15 height 11
type input "0.274"
click at [57, 144] on button "increase-product-quantity" at bounding box center [60, 142] width 8 height 8
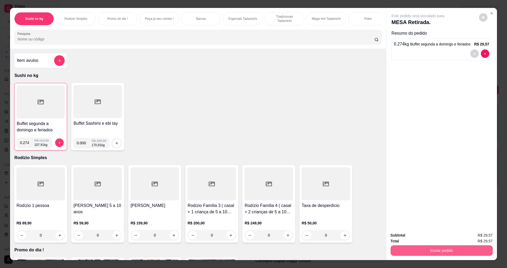
click at [434, 251] on button "Enviar pedido" at bounding box center [441, 250] width 102 height 11
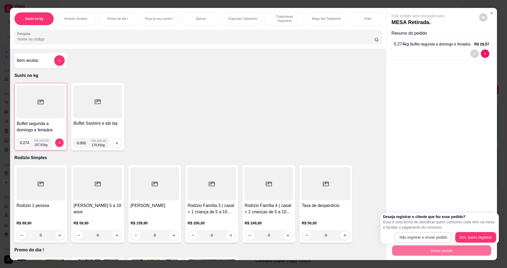
click at [427, 236] on button "Não registrar e enviar pedido" at bounding box center [423, 237] width 57 height 11
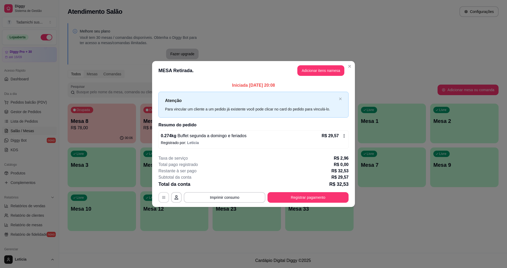
click at [164, 195] on icon "button" at bounding box center [164, 197] width 4 height 4
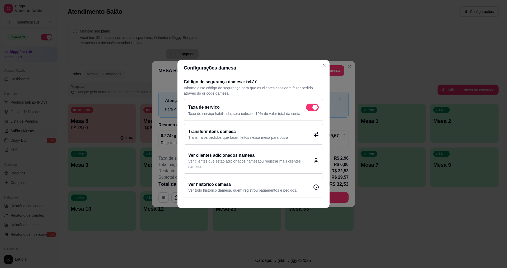
click at [308, 106] on span at bounding box center [312, 106] width 13 height 7
click at [308, 108] on input "checkbox" at bounding box center [307, 109] width 3 height 3
checkbox input "false"
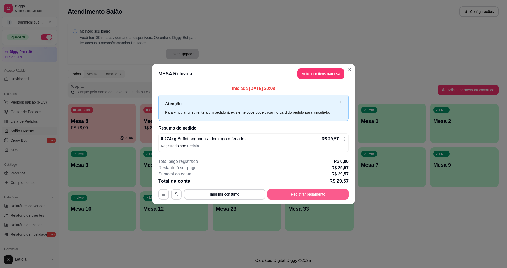
click at [305, 192] on button "Registrar pagamento" at bounding box center [307, 194] width 81 height 11
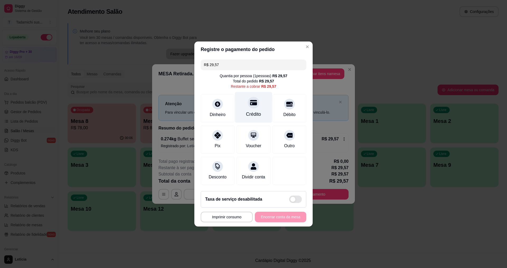
click at [250, 105] on div "Crédito" at bounding box center [253, 107] width 37 height 31
type input "R$ 0,00"
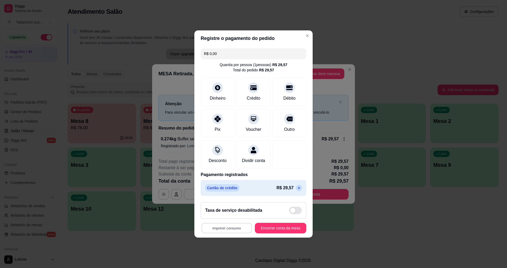
click at [236, 232] on button "Imprimir consumo" at bounding box center [226, 228] width 50 height 10
click at [227, 208] on button "IMPRESSORA" at bounding box center [227, 208] width 41 height 8
click at [274, 232] on button "Encerrar conta da mesa" at bounding box center [281, 228] width 50 height 10
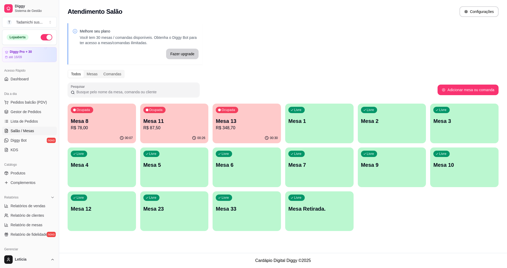
click at [221, 125] on p "R$ 348,70" at bounding box center [247, 128] width 62 height 6
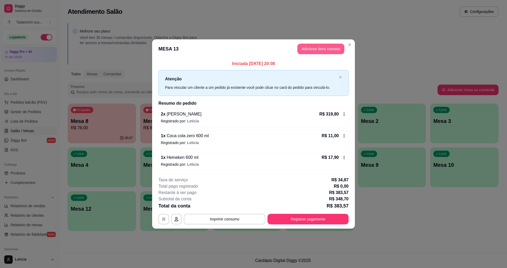
click at [303, 47] on button "Adicionar itens na mesa" at bounding box center [320, 49] width 47 height 11
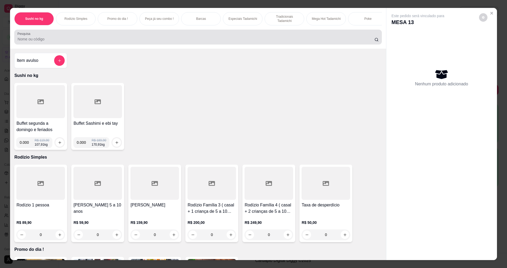
click at [290, 41] on input "Pesquisa" at bounding box center [195, 38] width 357 height 5
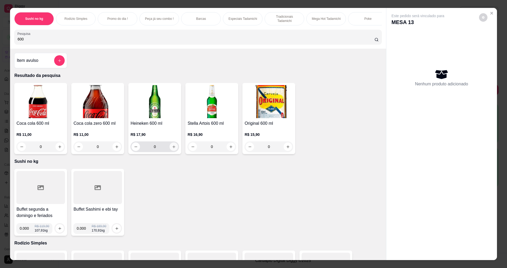
type input "600"
click at [172, 149] on icon "increase-product-quantity" at bounding box center [174, 147] width 4 height 4
type input "1"
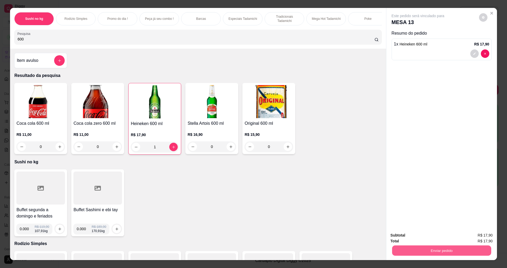
click at [397, 248] on button "Enviar pedido" at bounding box center [441, 250] width 99 height 10
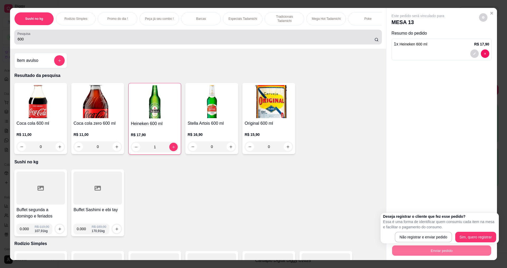
click at [152, 42] on input "600" at bounding box center [195, 38] width 357 height 5
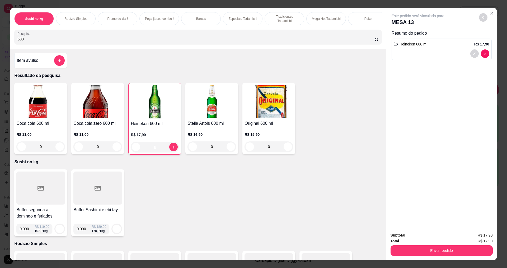
click at [152, 42] on input "600" at bounding box center [195, 38] width 357 height 5
type input "6"
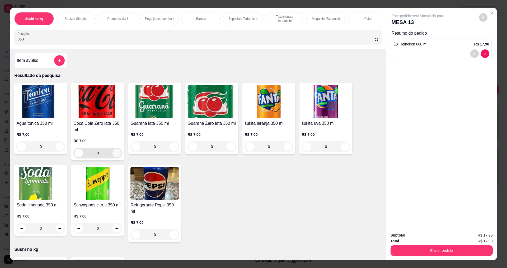
type input "350"
click at [114, 154] on button "increase-product-quantity" at bounding box center [117, 153] width 8 height 8
type input "1"
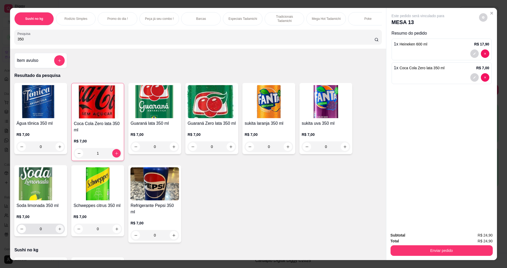
click at [58, 229] on button "increase-product-quantity" at bounding box center [60, 229] width 8 height 8
type input "1"
click at [78, 154] on button "decrease-product-quantity" at bounding box center [79, 153] width 8 height 8
type input "0"
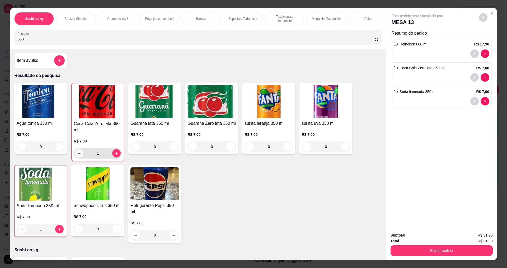
type input "0"
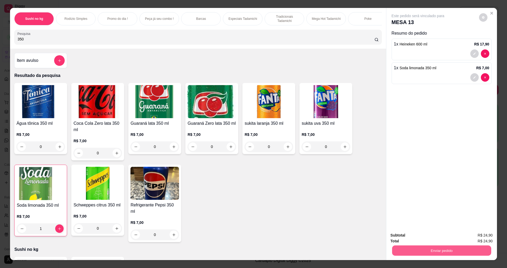
click at [407, 251] on button "Enviar pedido" at bounding box center [441, 250] width 99 height 10
click at [407, 234] on button "Não registrar e enviar pedido" at bounding box center [424, 237] width 55 height 10
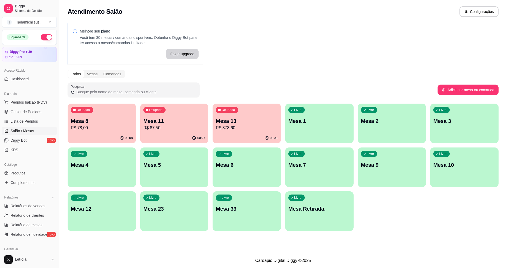
click at [465, 171] on div "Livre Mesa 10" at bounding box center [464, 163] width 68 height 33
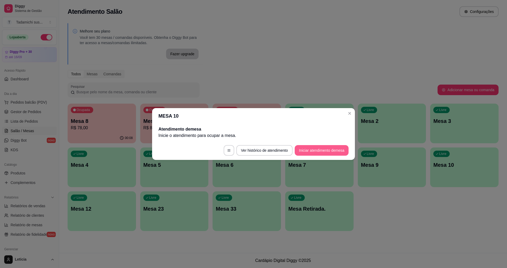
click at [317, 152] on button "Iniciar atendimento de mesa" at bounding box center [322, 150] width 54 height 11
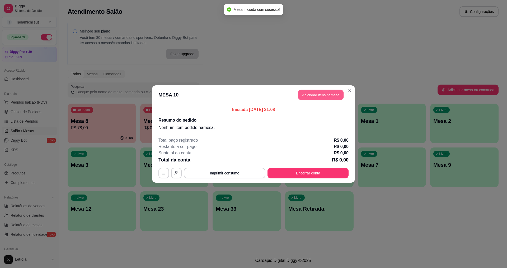
click at [306, 98] on button "Adicionar itens na mesa" at bounding box center [320, 95] width 45 height 10
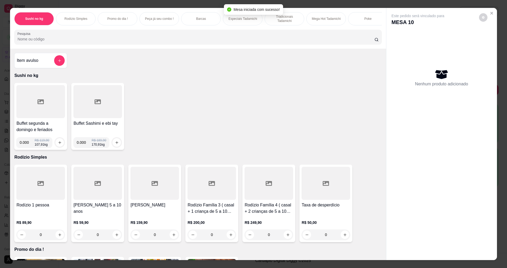
click at [253, 35] on div "Pesquisa" at bounding box center [197, 37] width 367 height 15
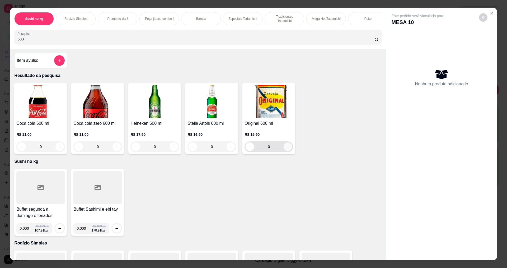
type input "600"
click at [287, 149] on icon "increase-product-quantity" at bounding box center [288, 147] width 4 height 4
type input "1"
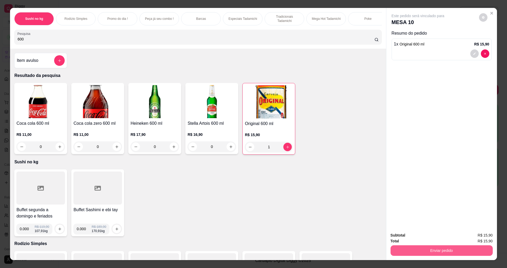
click at [423, 247] on button "Enviar pedido" at bounding box center [441, 250] width 102 height 11
click at [416, 235] on button "Não registrar e enviar pedido" at bounding box center [424, 237] width 55 height 10
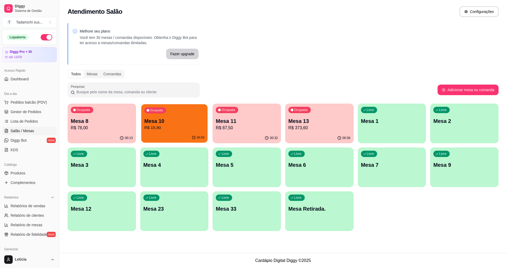
click at [159, 132] on div "Ocupada Mesa 10 R$ 15,90" at bounding box center [174, 118] width 66 height 29
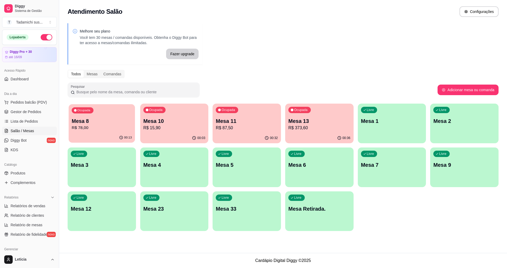
click at [83, 133] on div "00:13" at bounding box center [102, 138] width 66 height 10
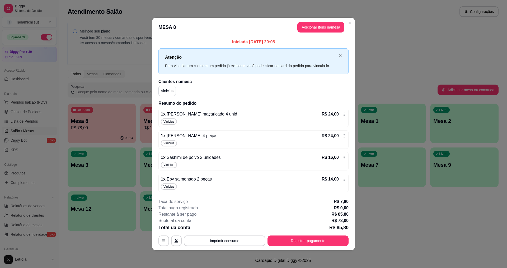
click at [345, 113] on icon at bounding box center [344, 114] width 4 height 4
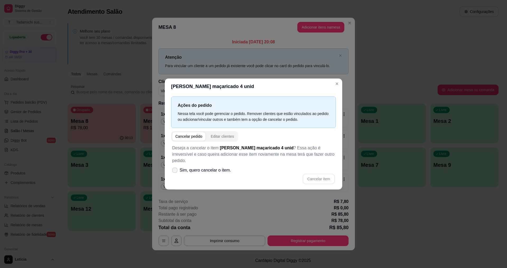
click at [179, 168] on label "Sim, quero cancelar o item." at bounding box center [201, 170] width 63 height 11
click at [175, 171] on input "Sim, quero cancelar o item." at bounding box center [173, 172] width 3 height 3
checkbox input "true"
click at [307, 174] on button "Cancelar item" at bounding box center [318, 179] width 31 height 10
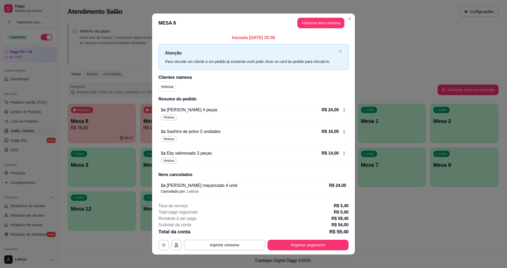
click at [342, 109] on icon at bounding box center [344, 110] width 4 height 4
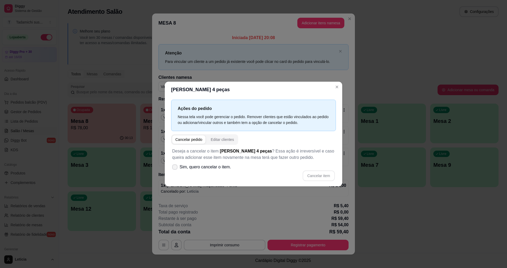
click at [213, 167] on span "Sim, quero cancelar o item." at bounding box center [205, 167] width 51 height 6
click at [175, 168] on input "Sim, quero cancelar o item." at bounding box center [173, 169] width 3 height 3
checkbox input "true"
click at [313, 173] on button "Cancelar item" at bounding box center [319, 175] width 32 height 11
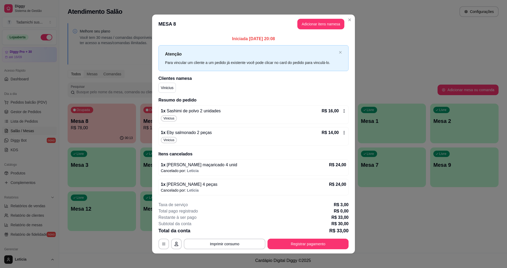
click at [342, 110] on icon at bounding box center [344, 111] width 4 height 4
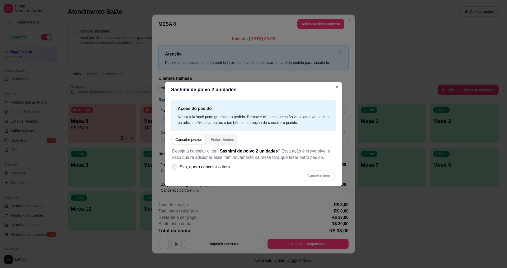
click at [221, 164] on span "Sim, quero cancelar o item." at bounding box center [205, 167] width 51 height 6
click at [175, 168] on input "Sim, quero cancelar o item." at bounding box center [173, 169] width 3 height 3
checkbox input "true"
click at [321, 175] on button "Cancelar item" at bounding box center [319, 175] width 32 height 11
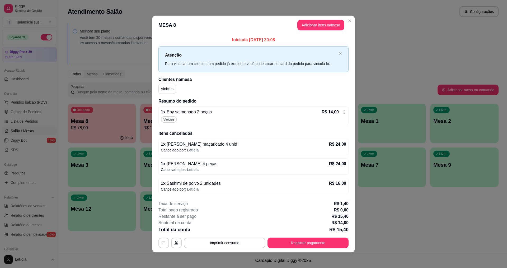
click at [342, 111] on icon at bounding box center [344, 112] width 4 height 4
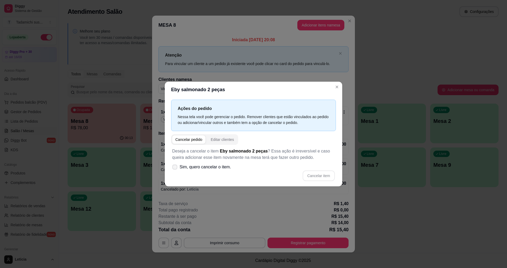
click at [231, 166] on label "Sim, quero cancelar o item." at bounding box center [201, 167] width 63 height 11
click at [175, 168] on input "Sim, quero cancelar o item." at bounding box center [173, 169] width 3 height 3
checkbox input "true"
click at [318, 170] on button "Cancelar item" at bounding box center [319, 175] width 32 height 11
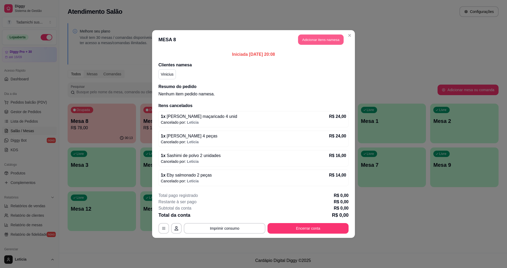
click at [323, 38] on button "Adicionar itens na mesa" at bounding box center [320, 40] width 45 height 10
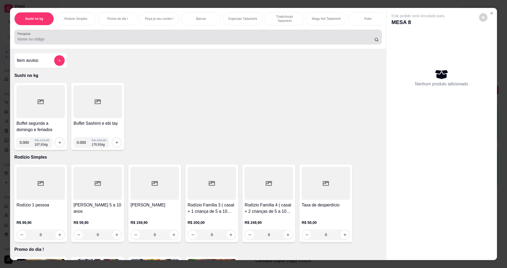
click at [280, 35] on div "Pesquisa" at bounding box center [197, 37] width 367 height 15
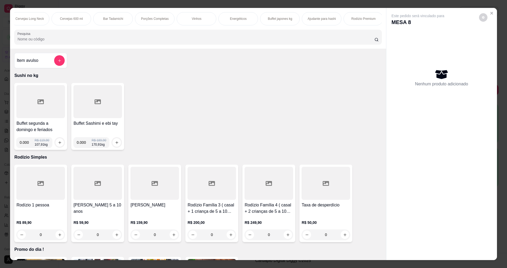
scroll to position [0, 965]
click at [362, 17] on p "Rodízio Premium" at bounding box center [362, 19] width 24 height 4
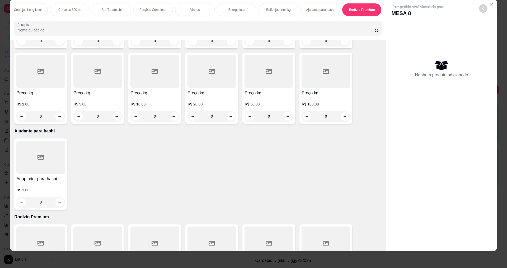
type input "1"
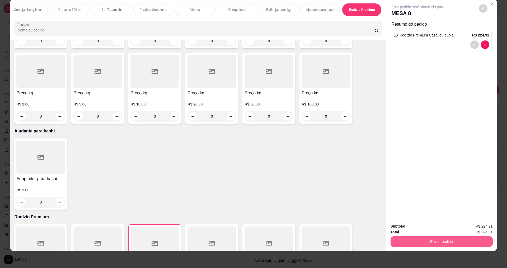
click at [414, 242] on button "Enviar pedido" at bounding box center [441, 241] width 102 height 11
click at [421, 229] on button "Não registrar e enviar pedido" at bounding box center [423, 228] width 53 height 10
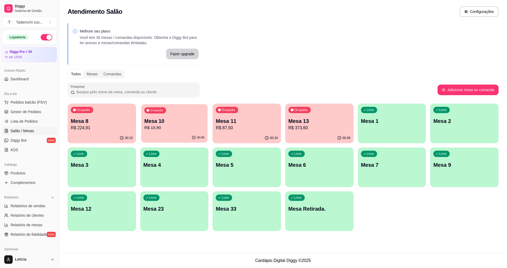
click at [150, 128] on p "R$ 15,90" at bounding box center [174, 128] width 60 height 6
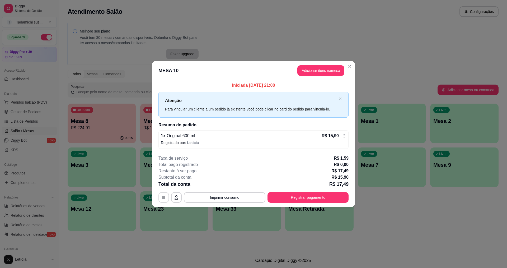
click at [167, 200] on button "button" at bounding box center [163, 197] width 11 height 11
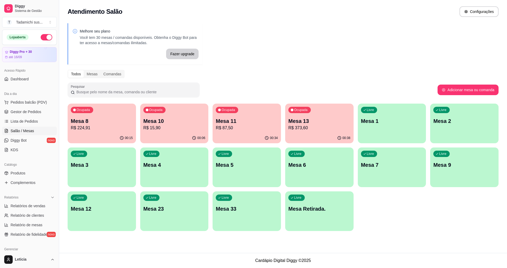
click at [162, 123] on p "Mesa 10" at bounding box center [174, 120] width 62 height 7
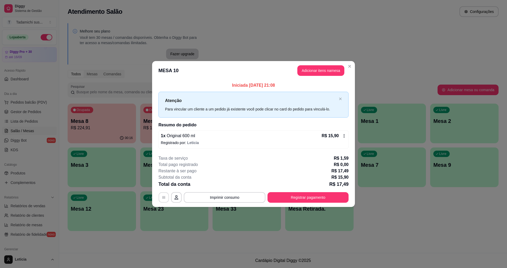
click at [163, 195] on icon "button" at bounding box center [164, 197] width 4 height 4
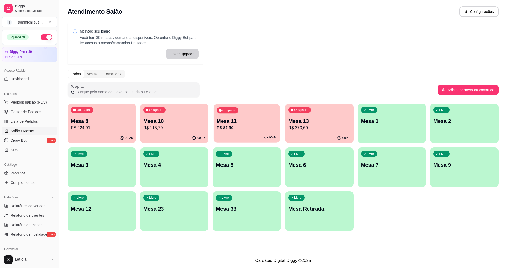
click at [232, 128] on p "R$ 87,50" at bounding box center [247, 128] width 60 height 6
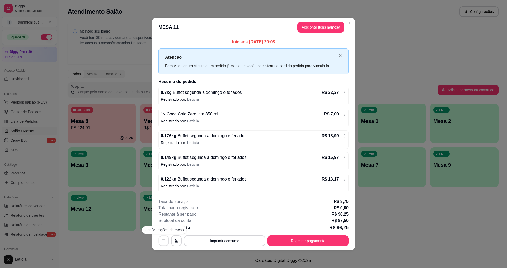
click at [164, 238] on button "button" at bounding box center [164, 240] width 10 height 10
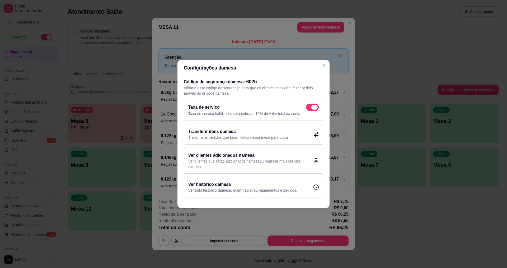
click at [315, 109] on span at bounding box center [314, 107] width 6 height 5
click at [309, 109] on input "checkbox" at bounding box center [307, 109] width 3 height 3
checkbox input "false"
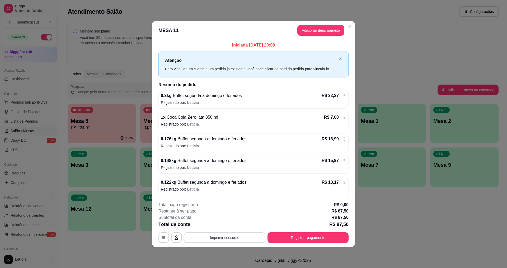
click at [241, 237] on button "Imprimir consumo" at bounding box center [225, 237] width 82 height 11
click at [224, 211] on button "IMPRESSORA" at bounding box center [225, 214] width 39 height 8
click at [272, 237] on button "Registrar pagamento" at bounding box center [308, 237] width 79 height 10
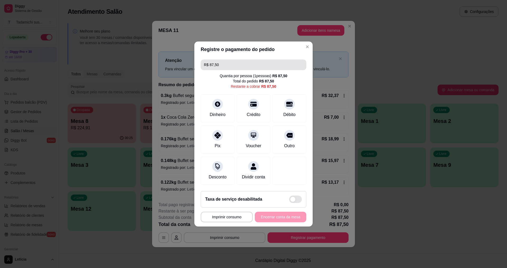
click at [231, 60] on input "R$ 87,50" at bounding box center [253, 64] width 99 height 11
click at [216, 102] on icon at bounding box center [217, 102] width 7 height 7
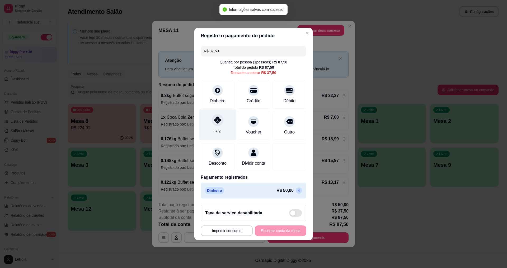
click at [219, 123] on div "Pix" at bounding box center [217, 124] width 37 height 31
type input "R$ 0,00"
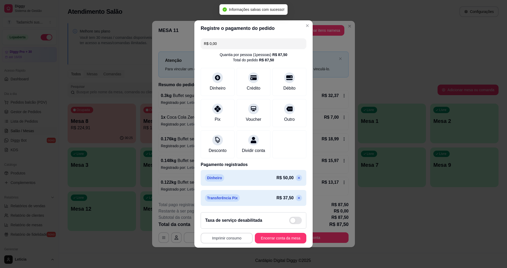
click at [232, 240] on button "Imprimir consumo" at bounding box center [227, 238] width 52 height 11
click at [233, 228] on button "IMPRESSORA HAYOM" at bounding box center [227, 229] width 41 height 8
click at [277, 243] on button "Encerrar conta da mesa" at bounding box center [281, 238] width 50 height 10
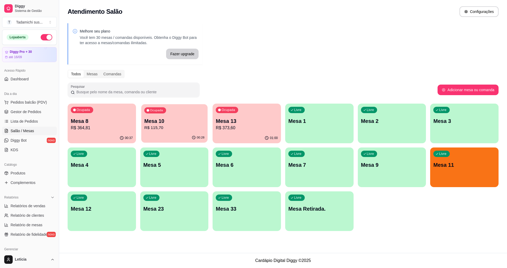
click at [161, 119] on p "Mesa 10" at bounding box center [174, 120] width 60 height 7
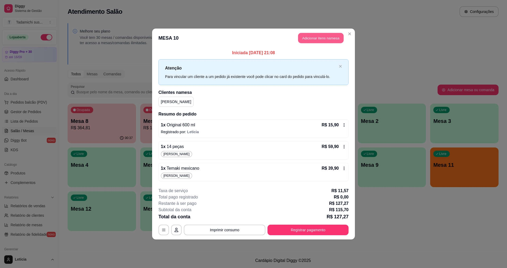
click at [311, 38] on button "Adicionar itens na mesa" at bounding box center [320, 38] width 45 height 10
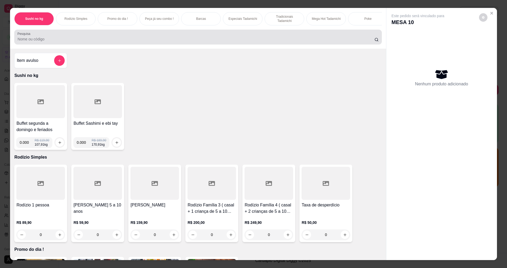
click at [157, 42] on input "Pesquisa" at bounding box center [195, 38] width 357 height 5
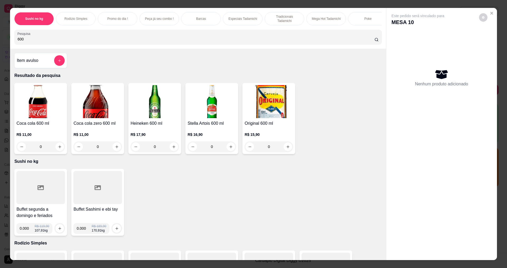
type input "600"
click at [287, 149] on icon "increase-product-quantity" at bounding box center [288, 147] width 4 height 4
type input "1"
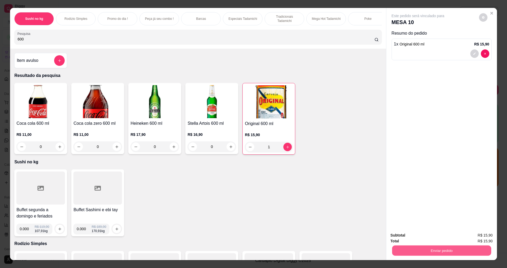
click at [418, 253] on button "Enviar pedido" at bounding box center [441, 250] width 99 height 10
click at [411, 237] on button "Não registrar e enviar pedido" at bounding box center [423, 237] width 53 height 10
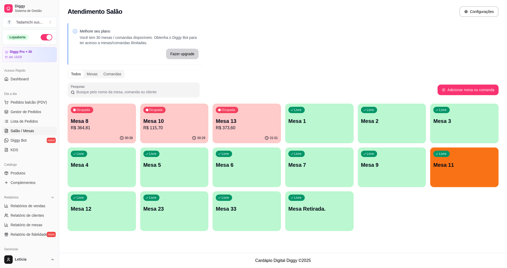
click at [447, 166] on p "Mesa 11" at bounding box center [464, 164] width 62 height 7
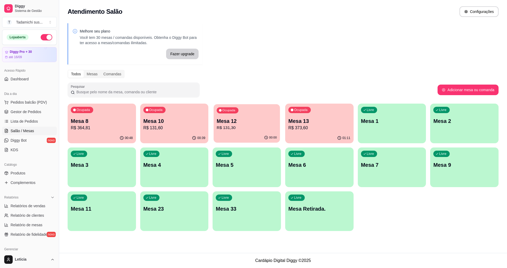
click at [219, 126] on p "R$ 131,30" at bounding box center [247, 128] width 60 height 6
click at [310, 220] on div "Livre Mesa Retirada." at bounding box center [319, 208] width 66 height 32
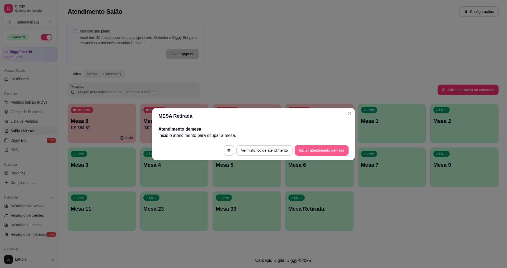
click at [322, 148] on button "Iniciar atendimento de mesa" at bounding box center [322, 150] width 54 height 11
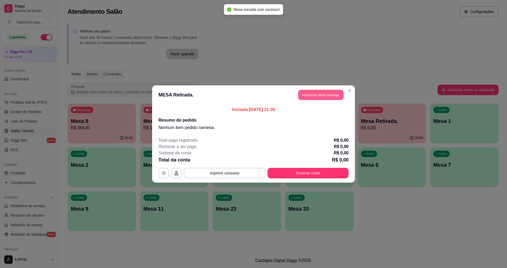
click at [320, 92] on button "Adicionar itens na mesa" at bounding box center [320, 95] width 45 height 10
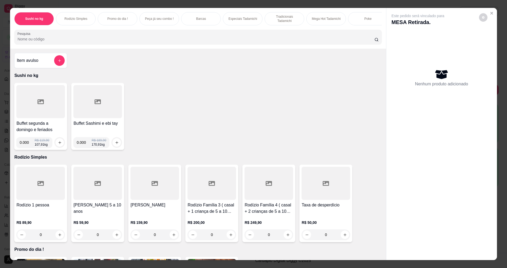
click at [27, 146] on input "0.000" at bounding box center [27, 142] width 15 height 11
type input "0.232"
click at [56, 144] on button "increase-product-quantity" at bounding box center [60, 142] width 8 height 8
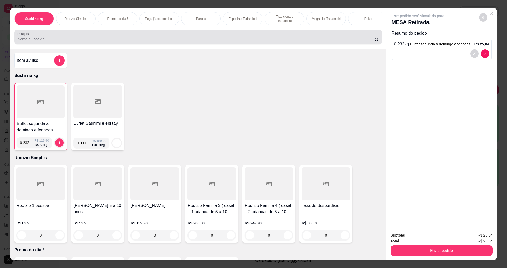
click at [128, 36] on div at bounding box center [197, 37] width 361 height 11
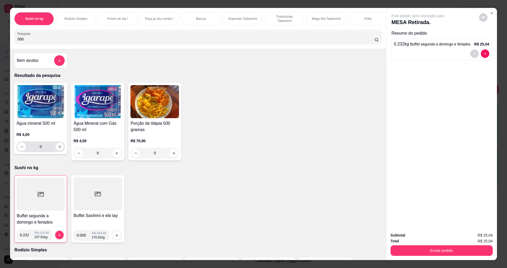
type input "500"
click at [55, 151] on button "increase-product-quantity" at bounding box center [59, 146] width 8 height 8
type input "1"
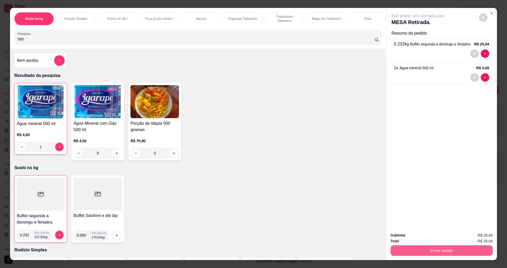
click at [391, 251] on button "Enviar pedido" at bounding box center [441, 250] width 102 height 11
click at [404, 235] on button "Não registrar e enviar pedido" at bounding box center [423, 237] width 53 height 10
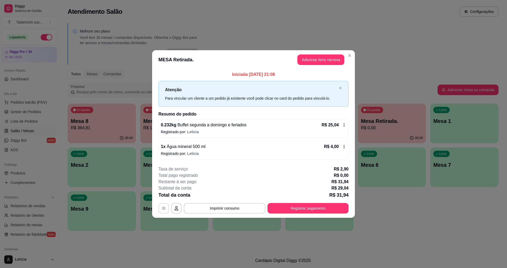
click at [162, 212] on button "button" at bounding box center [163, 208] width 11 height 11
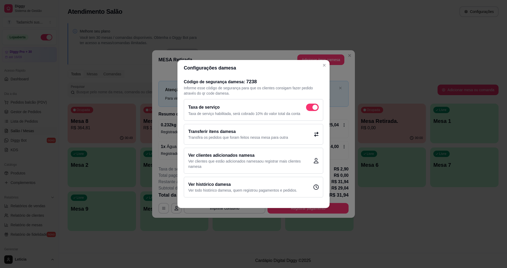
click at [315, 106] on span at bounding box center [314, 107] width 5 height 5
click at [309, 108] on input "checkbox" at bounding box center [307, 109] width 3 height 3
checkbox input "false"
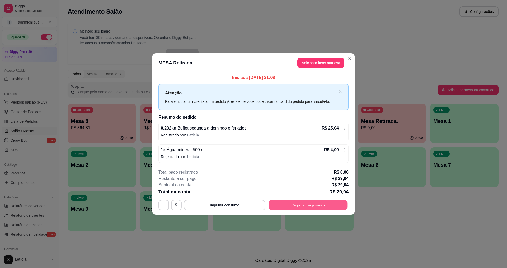
click at [276, 203] on button "Registrar pagamento" at bounding box center [308, 205] width 79 height 10
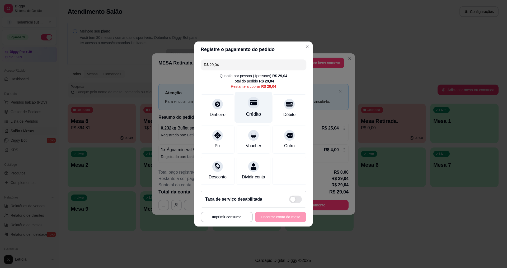
click at [256, 105] on div "Crédito" at bounding box center [253, 107] width 37 height 31
type input "R$ 0,00"
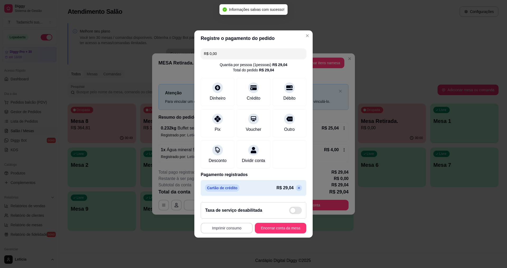
click at [231, 230] on button "Imprimir consumo" at bounding box center [227, 228] width 52 height 11
click at [225, 209] on button "IMPRESSORA" at bounding box center [226, 208] width 39 height 8
click at [260, 231] on button "Encerrar conta da mesa" at bounding box center [280, 228] width 51 height 11
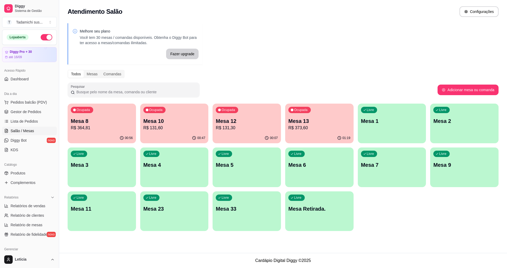
click at [323, 120] on p "Mesa 13" at bounding box center [319, 120] width 62 height 7
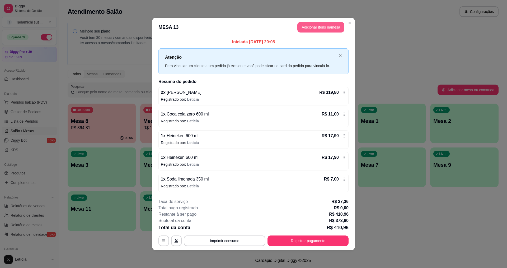
click at [329, 24] on button "Adicionar itens na mesa" at bounding box center [320, 27] width 47 height 11
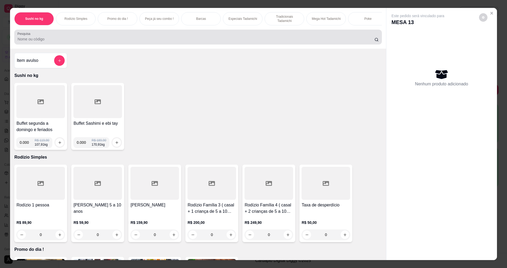
click at [298, 42] on input "Pesquisa" at bounding box center [195, 38] width 357 height 5
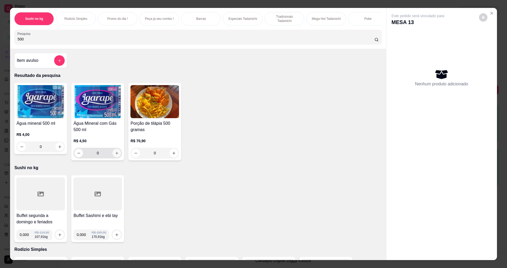
type input "500"
click at [111, 154] on div "0" at bounding box center [97, 153] width 46 height 11
click at [115, 155] on icon "increase-product-quantity" at bounding box center [117, 153] width 4 height 4
type input "1"
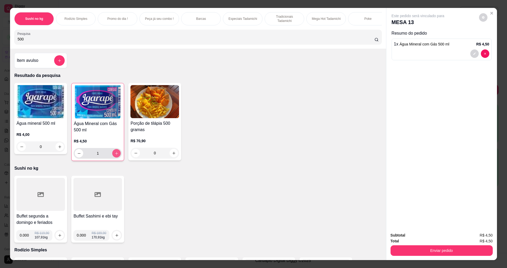
click at [115, 155] on icon "increase-product-quantity" at bounding box center [117, 153] width 4 height 4
type input "2"
click at [77, 155] on icon "decrease-product-quantity" at bounding box center [79, 153] width 4 height 4
type input "1"
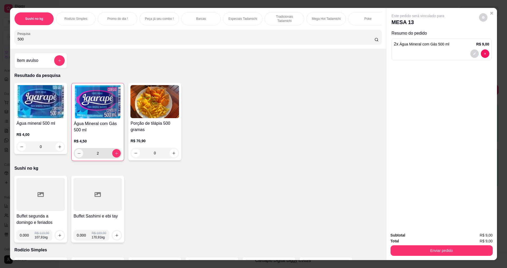
type input "1"
click at [447, 252] on button "Enviar pedido" at bounding box center [441, 250] width 102 height 11
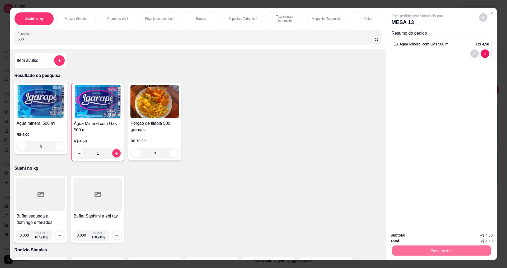
click at [437, 238] on button "Não registrar e enviar pedido" at bounding box center [423, 237] width 57 height 11
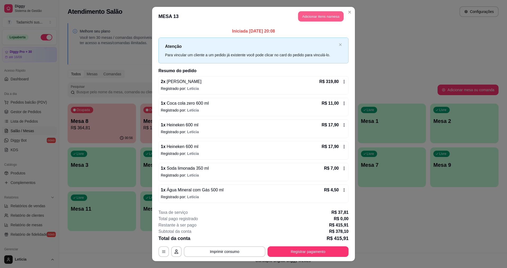
click at [329, 15] on button "Adicionar itens na mesa" at bounding box center [320, 16] width 45 height 10
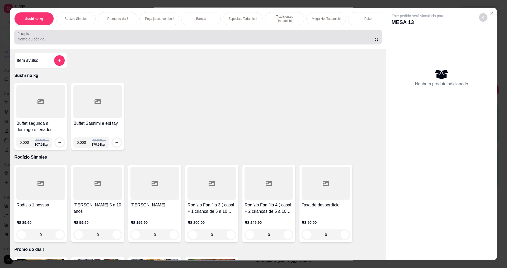
click at [268, 36] on div at bounding box center [197, 37] width 361 height 11
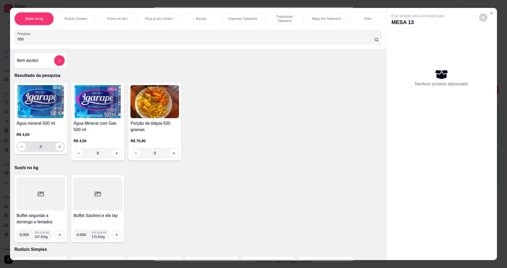
type input "500"
click at [58, 148] on button "increase-product-quantity" at bounding box center [60, 147] width 8 height 8
type input "1"
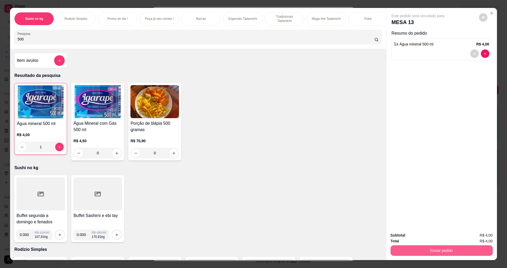
click at [399, 248] on button "Enviar pedido" at bounding box center [441, 250] width 102 height 11
click at [401, 233] on button "Não registrar e enviar pedido" at bounding box center [423, 237] width 53 height 10
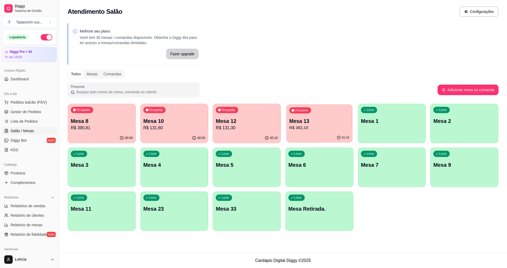
click at [316, 135] on div "01:22" at bounding box center [319, 138] width 66 height 10
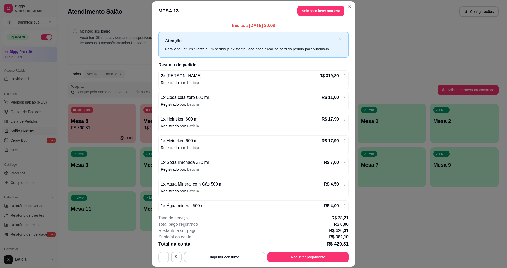
click at [159, 255] on button "button" at bounding box center [163, 257] width 11 height 11
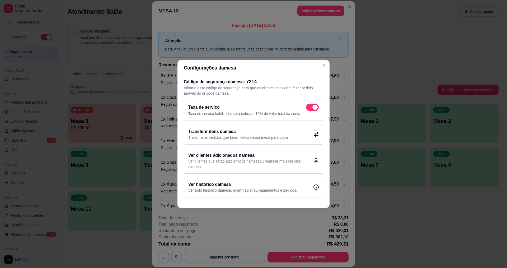
click at [312, 107] on span at bounding box center [312, 106] width 13 height 7
click at [309, 108] on input "checkbox" at bounding box center [307, 109] width 3 height 3
checkbox input "false"
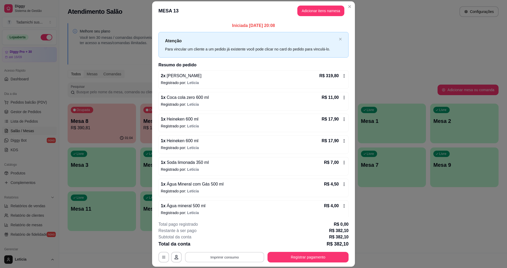
click at [235, 260] on button "Imprimir consumo" at bounding box center [224, 257] width 79 height 10
click at [233, 236] on button "IMPRESSORA" at bounding box center [224, 234] width 41 height 8
click at [282, 258] on button "Registrar pagamento" at bounding box center [308, 257] width 79 height 10
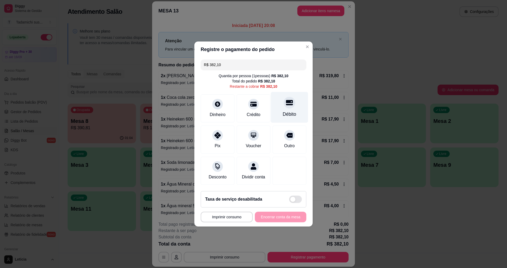
click at [284, 105] on div "Débito" at bounding box center [289, 107] width 37 height 31
type input "R$ 0,00"
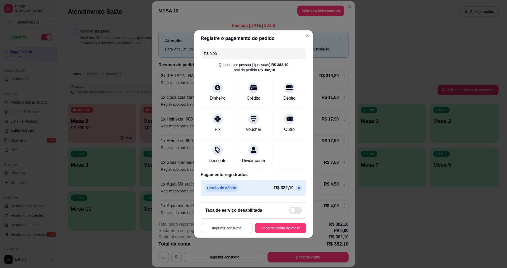
click at [242, 230] on button "Imprimir consumo" at bounding box center [227, 228] width 52 height 11
click at [237, 208] on button "IMPRESSORA" at bounding box center [226, 208] width 39 height 8
click at [227, 229] on button "Imprimir consumo" at bounding box center [227, 228] width 52 height 11
click at [235, 218] on button "IMPRESSORA HAYOM" at bounding box center [227, 219] width 41 height 8
click at [282, 231] on button "Encerrar conta da mesa" at bounding box center [281, 228] width 50 height 10
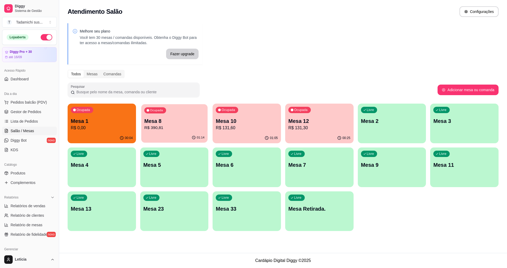
click at [161, 122] on p "Mesa 8" at bounding box center [174, 120] width 60 height 7
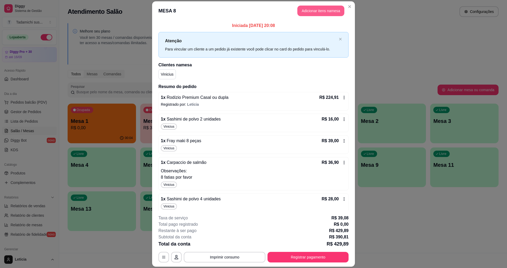
click at [303, 8] on button "Adicionar itens na mesa" at bounding box center [320, 11] width 47 height 11
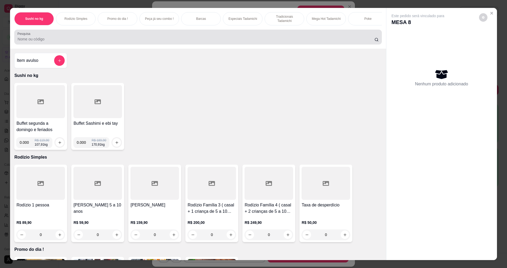
click at [284, 41] on input "Pesquisa" at bounding box center [195, 38] width 357 height 5
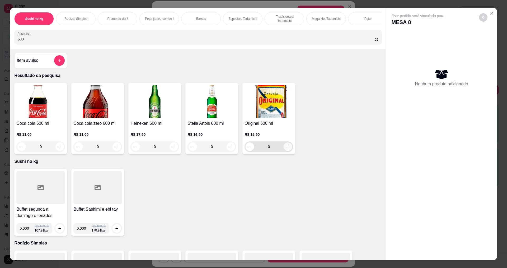
type input "600"
click at [287, 151] on button "increase-product-quantity" at bounding box center [288, 146] width 8 height 8
type input "1"
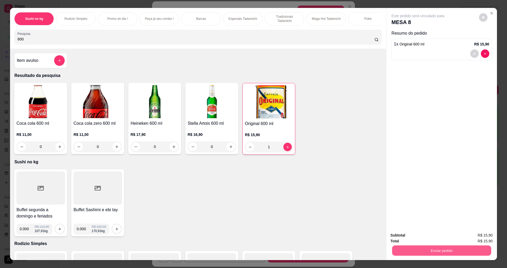
click at [392, 253] on button "Enviar pedido" at bounding box center [441, 250] width 99 height 10
click at [430, 236] on button "Não registrar e enviar pedido" at bounding box center [423, 237] width 53 height 10
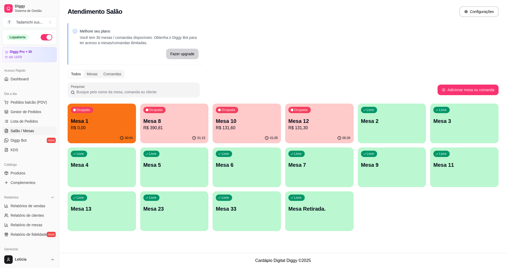
click at [96, 137] on div "00:04" at bounding box center [102, 138] width 68 height 10
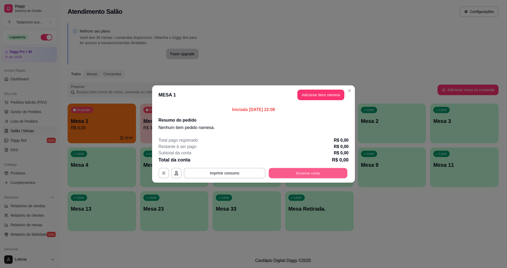
click at [313, 173] on button "Encerrar conta" at bounding box center [308, 173] width 79 height 10
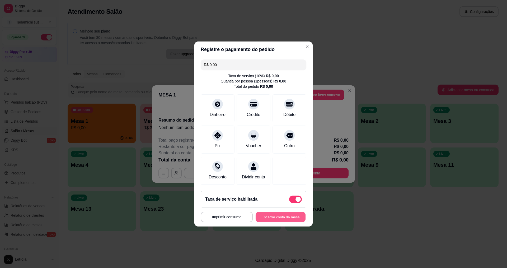
click at [279, 220] on button "Encerrar conta da mesa" at bounding box center [281, 217] width 50 height 10
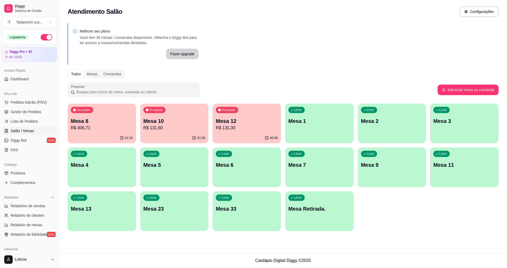
click at [111, 114] on div "Ocupada Mesa 8 R$ 406,71" at bounding box center [102, 117] width 68 height 29
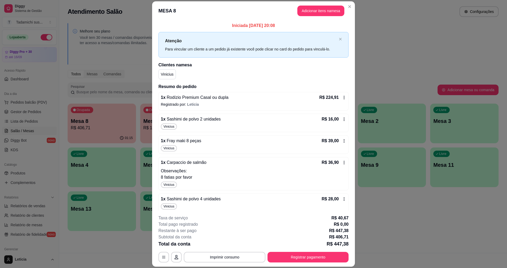
click at [335, 117] on div "R$ 16,00" at bounding box center [334, 119] width 25 height 6
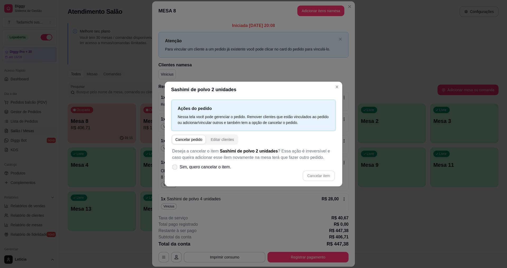
click at [204, 167] on span "Sim, quero cancelar o item." at bounding box center [205, 167] width 51 height 6
click at [175, 168] on input "Sim, quero cancelar o item." at bounding box center [173, 169] width 3 height 3
checkbox input "true"
click at [314, 172] on button "Cancelar item" at bounding box center [318, 176] width 31 height 10
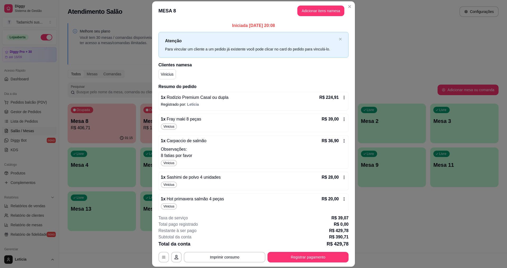
click at [337, 115] on div "1 x Fray maki 8 peças R$ 39,00 Vinicius" at bounding box center [253, 123] width 190 height 18
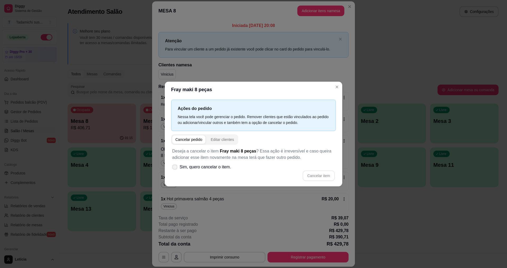
click at [199, 164] on span "Sim, quero cancelar o item." at bounding box center [205, 167] width 51 height 6
click at [175, 168] on input "Sim, quero cancelar o item." at bounding box center [173, 169] width 3 height 3
checkbox input "true"
click at [310, 173] on button "Cancelar item" at bounding box center [319, 175] width 32 height 11
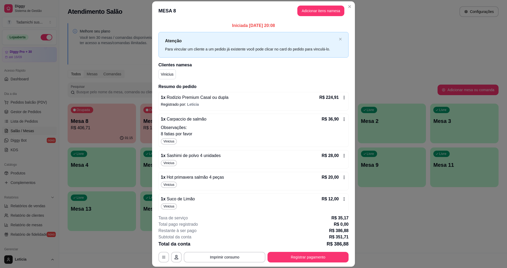
click at [336, 119] on div "R$ 36,90" at bounding box center [334, 119] width 25 height 6
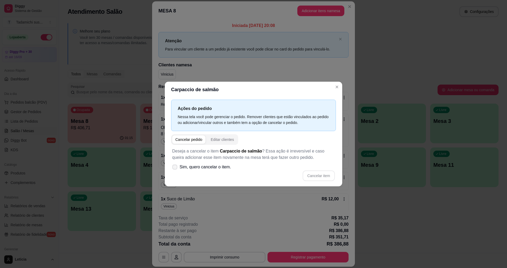
click at [221, 166] on span "Sim, quero cancelar o item." at bounding box center [205, 167] width 51 height 6
click at [175, 168] on input "Sim, quero cancelar o item." at bounding box center [173, 169] width 3 height 3
checkbox input "true"
click at [320, 173] on button "Cancelar item" at bounding box center [319, 175] width 32 height 11
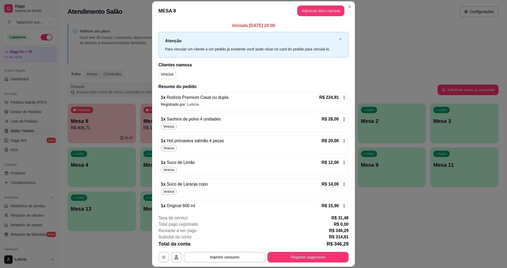
click at [342, 118] on icon at bounding box center [344, 119] width 4 height 4
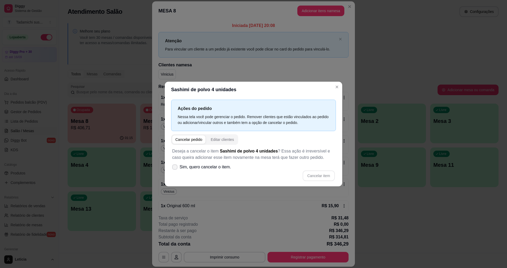
click at [224, 167] on span "Sim, quero cancelar o item." at bounding box center [205, 167] width 51 height 6
click at [175, 168] on input "Sim, quero cancelar o item." at bounding box center [173, 169] width 3 height 3
checkbox input "true"
click at [309, 176] on button "Cancelar item" at bounding box center [319, 175] width 32 height 11
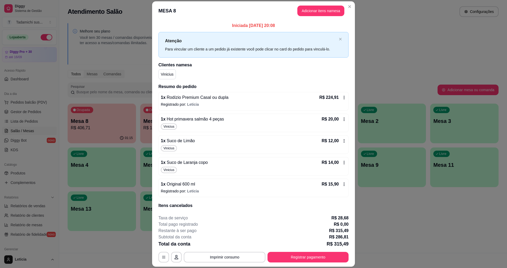
click at [344, 119] on icon at bounding box center [344, 118] width 1 height 3
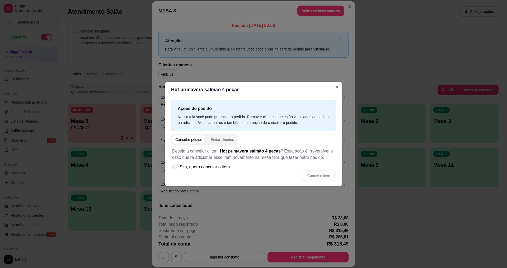
click at [220, 168] on span "Sim, quero cancelar o item." at bounding box center [205, 167] width 51 height 6
click at [175, 168] on input "Sim, quero cancelar o item." at bounding box center [173, 169] width 3 height 3
checkbox input "true"
click at [322, 176] on button "Cancelar item" at bounding box center [319, 175] width 32 height 11
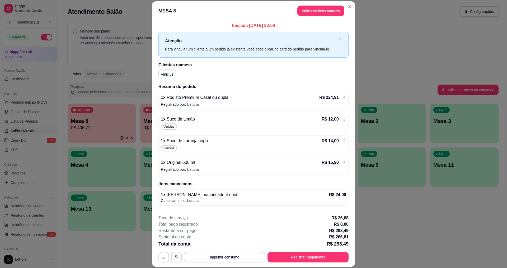
click at [342, 118] on icon at bounding box center [344, 119] width 4 height 4
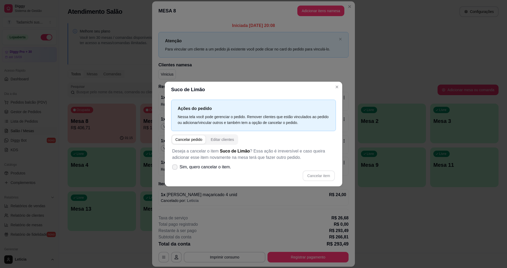
click at [223, 166] on span "Sim, quero cancelar o item." at bounding box center [205, 167] width 51 height 6
click at [175, 168] on input "Sim, quero cancelar o item." at bounding box center [173, 169] width 3 height 3
checkbox input "true"
click at [325, 171] on button "Cancelar item" at bounding box center [319, 175] width 32 height 11
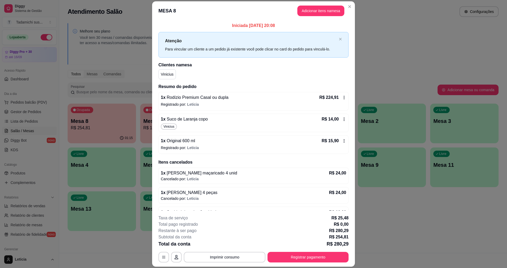
click at [342, 139] on icon at bounding box center [344, 141] width 4 height 4
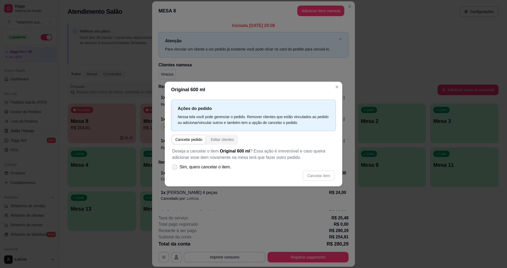
click at [217, 167] on span "Sim, quero cancelar o item." at bounding box center [205, 167] width 51 height 6
click at [175, 168] on input "Sim, quero cancelar o item." at bounding box center [173, 169] width 3 height 3
checkbox input "true"
click at [318, 177] on button "Cancelar item" at bounding box center [318, 176] width 31 height 10
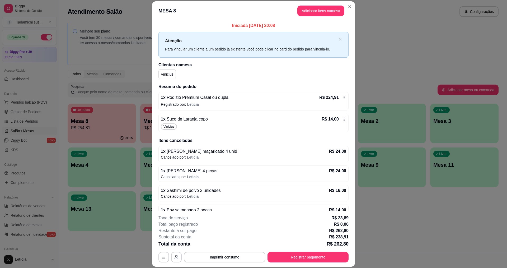
click at [344, 119] on icon at bounding box center [344, 118] width 1 height 3
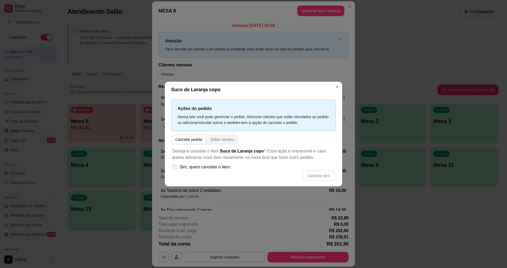
click at [223, 165] on span "Sim, quero cancelar o item." at bounding box center [205, 167] width 51 height 6
click at [175, 168] on input "Sim, quero cancelar o item." at bounding box center [173, 169] width 3 height 3
checkbox input "true"
click at [321, 176] on button "Cancelar item" at bounding box center [319, 175] width 32 height 11
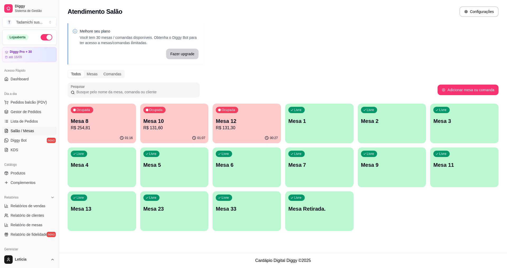
click at [154, 126] on p "R$ 131,60" at bounding box center [174, 128] width 62 height 6
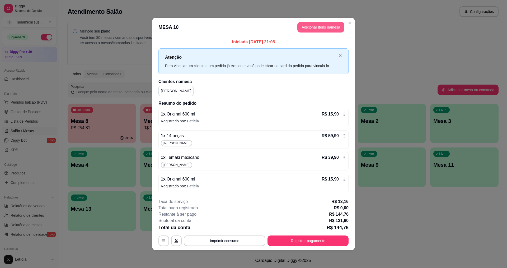
click at [326, 27] on button "Adicionar itens na mesa" at bounding box center [320, 27] width 47 height 11
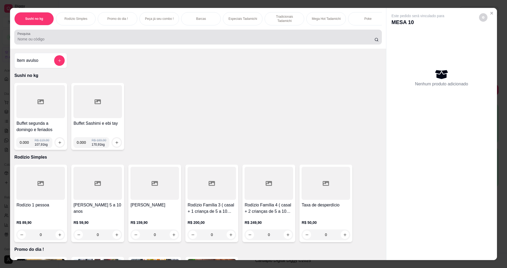
click at [310, 40] on div at bounding box center [197, 37] width 361 height 11
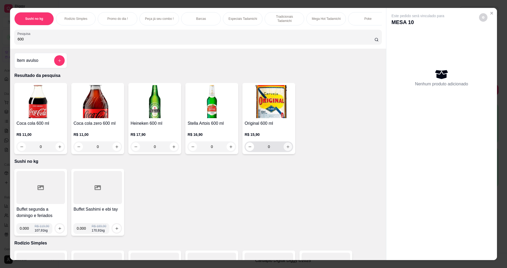
type input "600"
click at [286, 148] on icon "increase-product-quantity" at bounding box center [287, 146] width 3 height 3
type input "1"
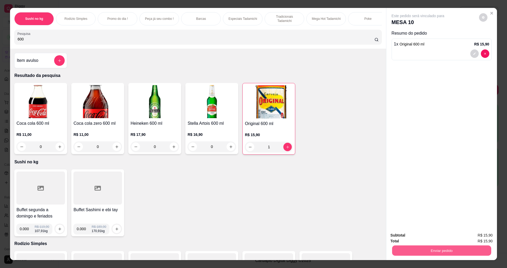
click at [423, 248] on button "Enviar pedido" at bounding box center [441, 250] width 99 height 10
click at [421, 237] on button "Não registrar e enviar pedido" at bounding box center [423, 237] width 53 height 10
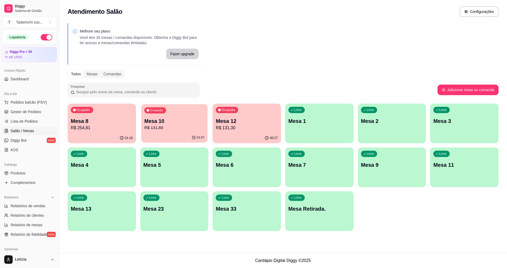
click at [157, 122] on p "Mesa 10" at bounding box center [174, 120] width 60 height 7
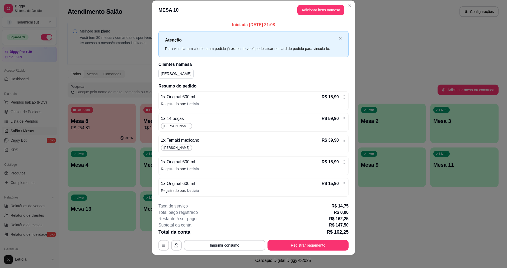
scroll to position [10, 0]
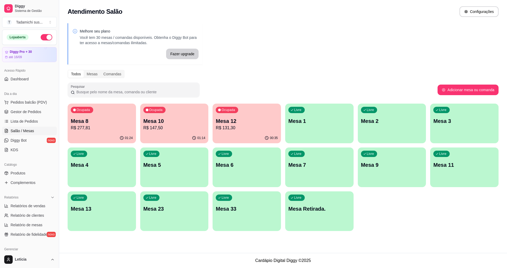
click at [299, 205] on p "Mesa Retirada." at bounding box center [319, 208] width 62 height 7
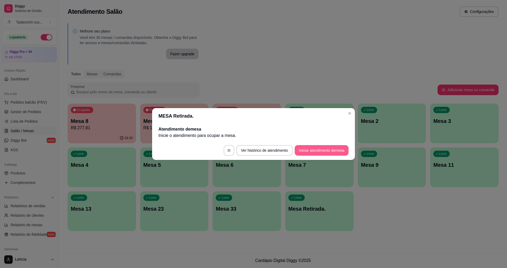
click at [302, 151] on button "Iniciar atendimento de mesa" at bounding box center [322, 150] width 54 height 11
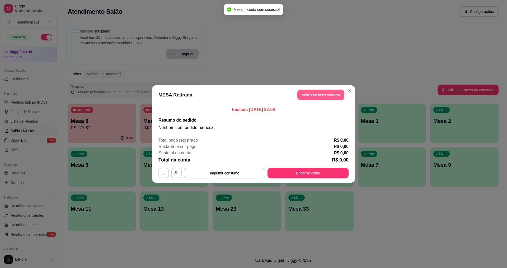
click at [304, 93] on button "Adicionar itens na mesa" at bounding box center [320, 94] width 47 height 11
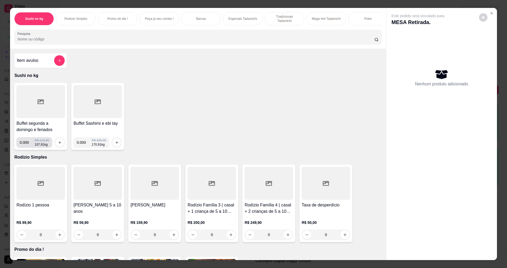
click at [27, 145] on input "0.000" at bounding box center [27, 142] width 15 height 11
type input "0.184"
click at [58, 144] on icon "increase-product-quantity" at bounding box center [60, 142] width 4 height 4
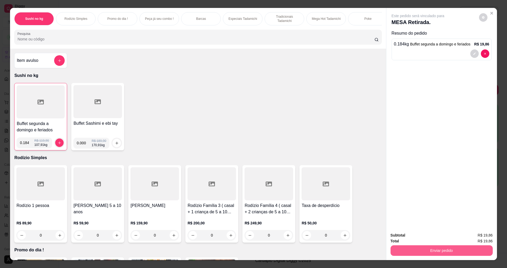
click at [395, 248] on button "Enviar pedido" at bounding box center [441, 250] width 102 height 11
click at [406, 238] on button "Não registrar e enviar pedido" at bounding box center [423, 237] width 53 height 10
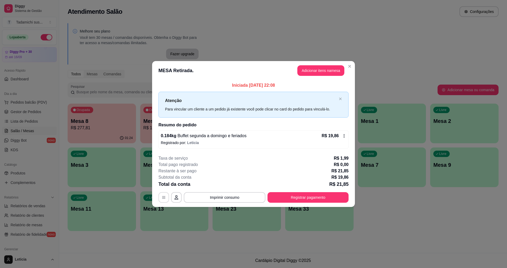
click at [162, 198] on icon "button" at bounding box center [164, 197] width 4 height 4
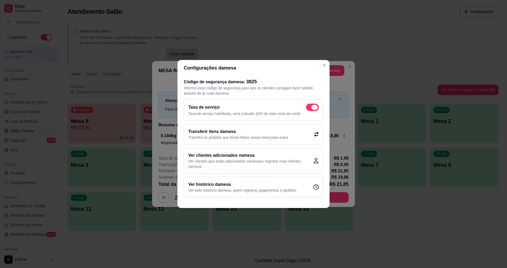
click at [310, 109] on span at bounding box center [312, 106] width 13 height 7
click at [309, 109] on input "checkbox" at bounding box center [307, 109] width 3 height 3
checkbox input "false"
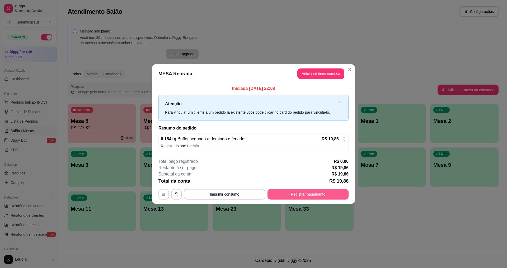
click at [277, 191] on button "Registrar pagamento" at bounding box center [307, 194] width 81 height 11
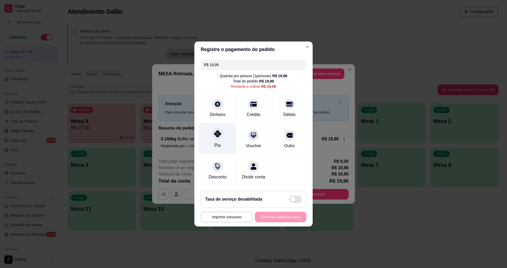
click at [217, 136] on div at bounding box center [218, 134] width 12 height 12
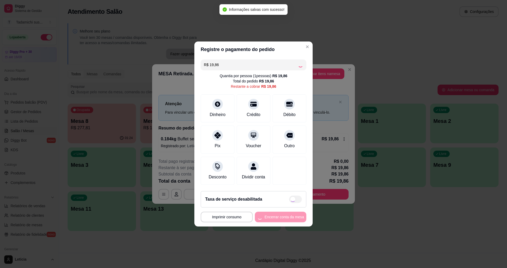
type input "R$ 0,00"
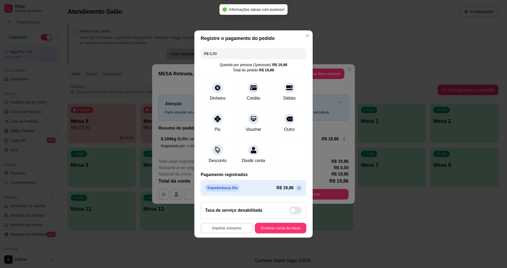
click at [234, 231] on button "Imprimir consumo" at bounding box center [227, 228] width 52 height 11
click at [234, 208] on button "IMPRESSORA" at bounding box center [226, 208] width 39 height 8
click at [276, 232] on button "Encerrar conta da mesa" at bounding box center [281, 228] width 50 height 10
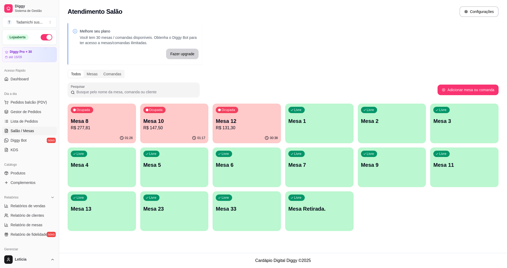
click at [114, 126] on p "R$ 277,81" at bounding box center [102, 128] width 62 height 6
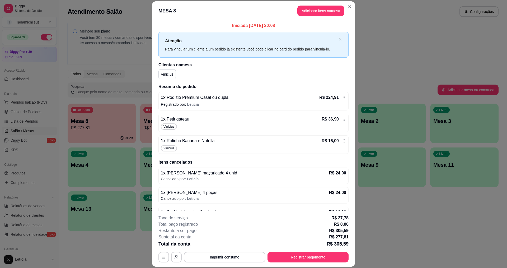
click at [342, 139] on icon at bounding box center [344, 141] width 4 height 4
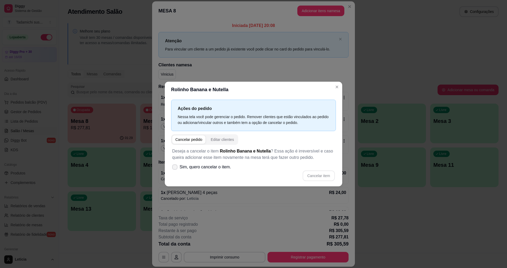
click at [202, 165] on span "Sim, quero cancelar o item." at bounding box center [205, 167] width 51 height 6
click at [175, 168] on input "Sim, quero cancelar o item." at bounding box center [173, 169] width 3 height 3
checkbox input "true"
click at [309, 175] on button "Cancelar item" at bounding box center [318, 176] width 31 height 10
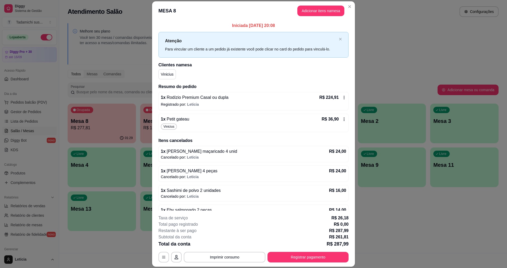
click at [342, 117] on icon at bounding box center [344, 119] width 4 height 4
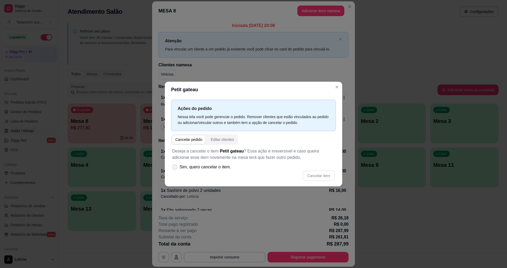
click at [223, 167] on span "Sim, quero cancelar o item." at bounding box center [205, 167] width 51 height 6
click at [175, 168] on input "Sim, quero cancelar o item." at bounding box center [173, 169] width 3 height 3
checkbox input "true"
click at [319, 176] on button "Cancelar item" at bounding box center [318, 176] width 31 height 10
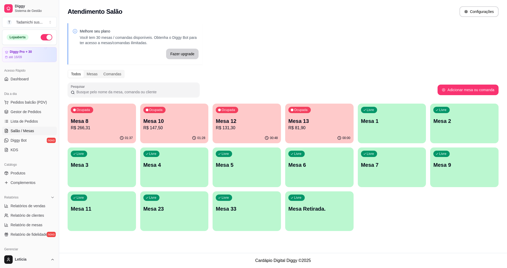
click at [223, 121] on p "Mesa 12" at bounding box center [247, 120] width 62 height 7
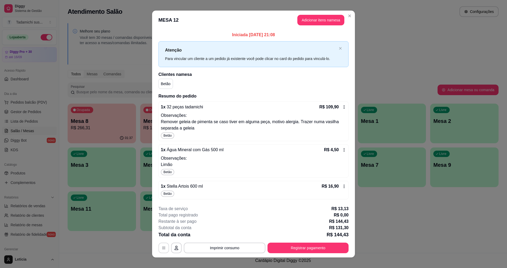
click at [161, 251] on button "button" at bounding box center [163, 247] width 11 height 11
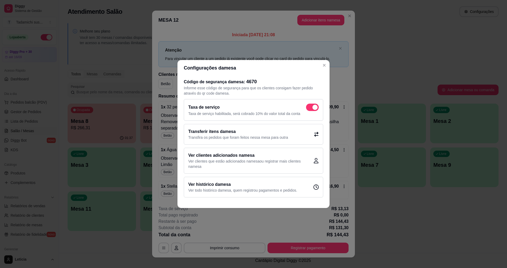
click at [313, 107] on span at bounding box center [314, 107] width 5 height 5
click at [309, 108] on input "checkbox" at bounding box center [307, 109] width 3 height 3
checkbox input "false"
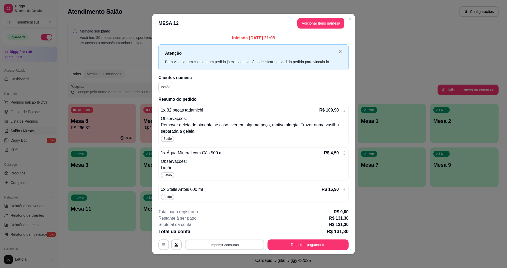
click at [233, 241] on button "Imprimir consumo" at bounding box center [224, 244] width 79 height 10
click at [234, 221] on button "IMPRESSORA" at bounding box center [223, 221] width 39 height 8
click at [276, 243] on button "Registrar pagamento" at bounding box center [308, 244] width 79 height 10
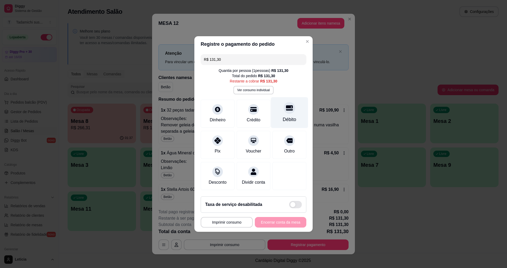
click at [286, 116] on div "Débito" at bounding box center [289, 119] width 13 height 7
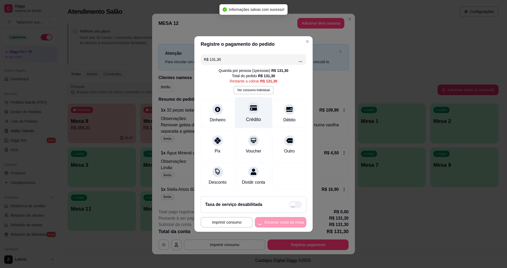
type input "R$ 0,00"
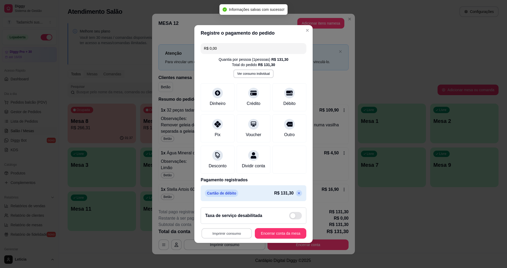
click at [226, 236] on button "Imprimir consumo" at bounding box center [226, 233] width 50 height 10
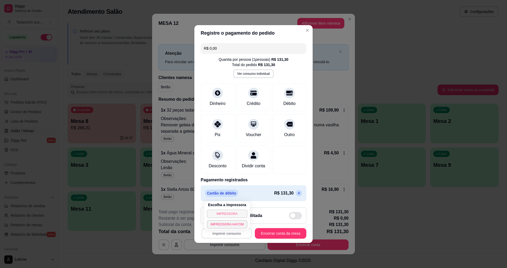
click at [225, 214] on button "IMPRESSORA" at bounding box center [227, 213] width 41 height 8
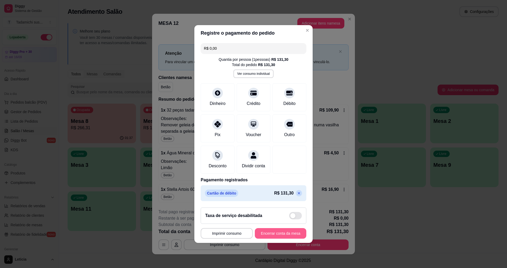
click at [260, 235] on button "Encerrar conta da mesa" at bounding box center [280, 233] width 51 height 11
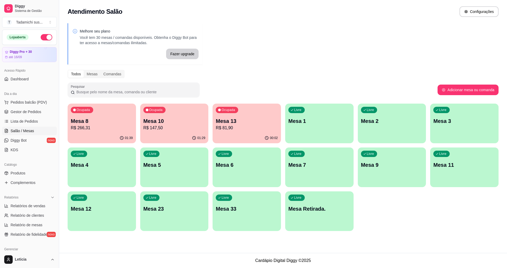
click at [148, 126] on p "R$ 147,50" at bounding box center [174, 128] width 62 height 6
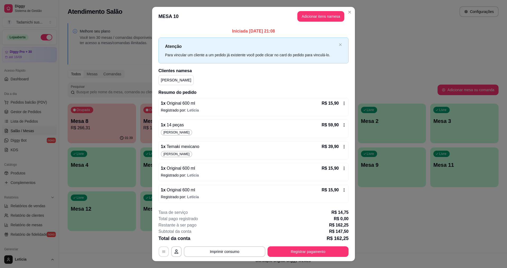
click at [159, 253] on button "button" at bounding box center [164, 251] width 10 height 10
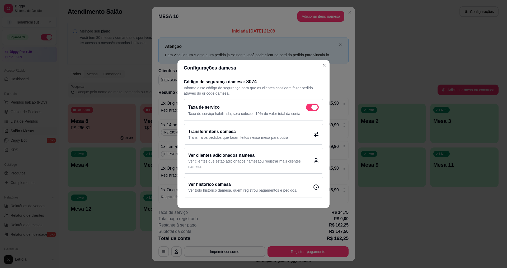
click at [307, 105] on span at bounding box center [312, 106] width 13 height 7
click at [307, 108] on input "checkbox" at bounding box center [307, 109] width 3 height 3
checkbox input "false"
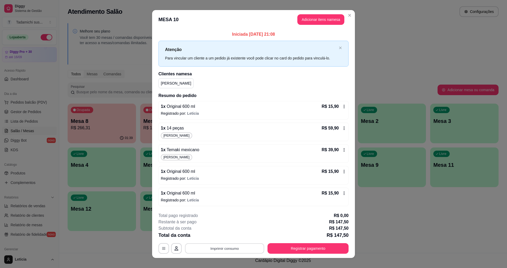
click at [240, 248] on button "Imprimir consumo" at bounding box center [224, 248] width 79 height 10
click at [234, 226] on button "IMPRESSORA" at bounding box center [223, 225] width 39 height 8
click at [291, 245] on button "Registrar pagamento" at bounding box center [308, 248] width 79 height 10
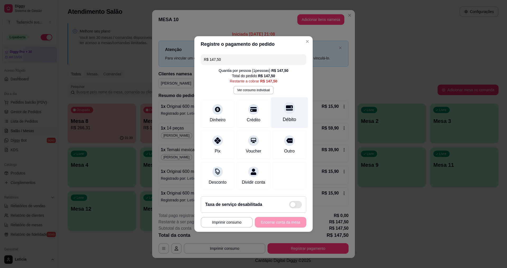
click at [284, 109] on div at bounding box center [290, 108] width 12 height 12
type input "R$ 0,00"
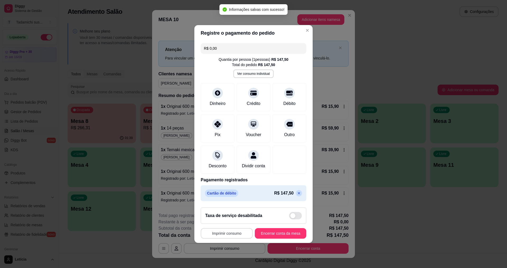
click at [227, 235] on button "Imprimir consumo" at bounding box center [227, 233] width 52 height 11
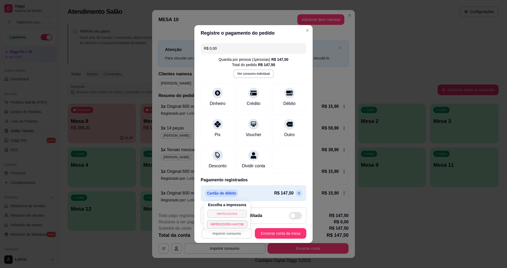
click at [227, 214] on button "IMPRESSORA" at bounding box center [226, 213] width 39 height 8
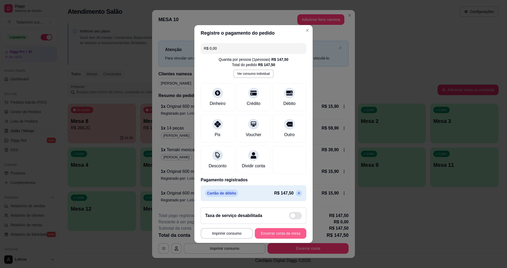
click at [285, 236] on button "Encerrar conta da mesa" at bounding box center [280, 233] width 51 height 11
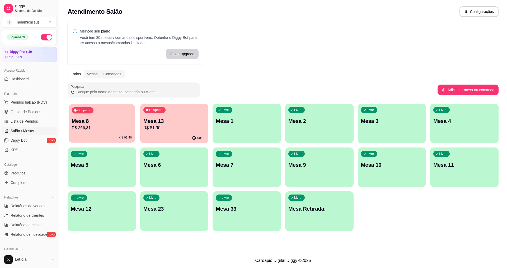
click at [87, 117] on div "Ocupada Mesa 8 R$ 266,31" at bounding box center [102, 118] width 66 height 29
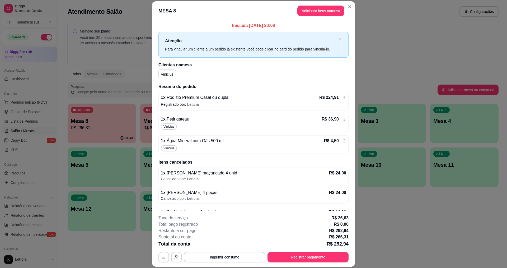
click at [342, 119] on icon at bounding box center [344, 119] width 4 height 4
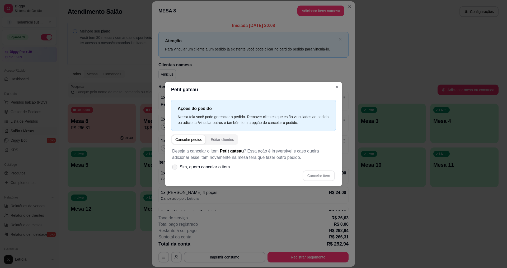
click at [202, 167] on span "Sim, quero cancelar o item." at bounding box center [205, 167] width 51 height 6
click at [175, 168] on input "Sim, quero cancelar o item." at bounding box center [173, 169] width 3 height 3
checkbox input "true"
click at [314, 174] on button "Cancelar item" at bounding box center [318, 176] width 31 height 10
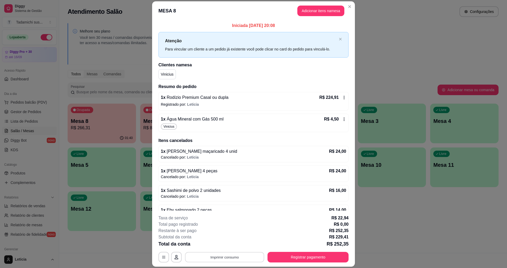
click at [227, 258] on button "Imprimir consumo" at bounding box center [224, 257] width 79 height 10
click at [235, 233] on button "IMPRESSORA" at bounding box center [223, 234] width 39 height 8
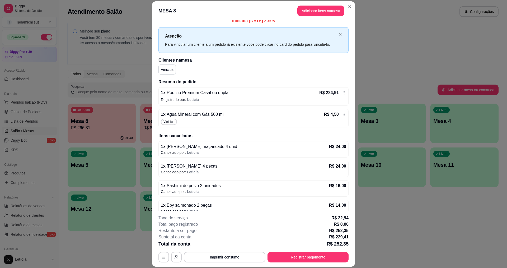
scroll to position [0, 0]
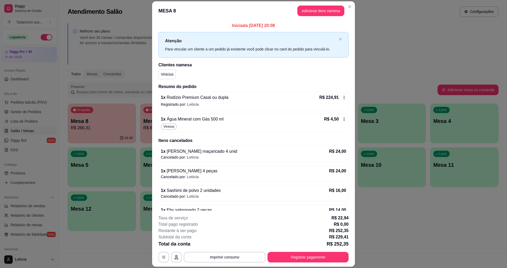
click at [155, 262] on footer "**********" at bounding box center [253, 238] width 203 height 56
click at [162, 255] on icon "button" at bounding box center [164, 257] width 4 height 4
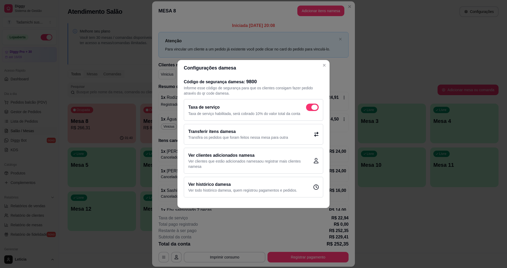
click at [311, 108] on span at bounding box center [312, 106] width 13 height 7
click at [309, 108] on input "checkbox" at bounding box center [307, 109] width 3 height 3
checkbox input "false"
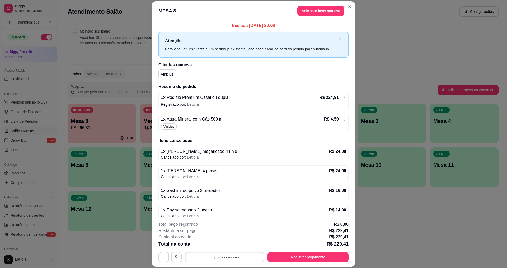
click at [218, 256] on button "Imprimir consumo" at bounding box center [224, 257] width 79 height 10
click at [215, 233] on button "IMPRESSORA" at bounding box center [224, 234] width 41 height 8
click at [282, 258] on button "Registrar pagamento" at bounding box center [307, 257] width 81 height 11
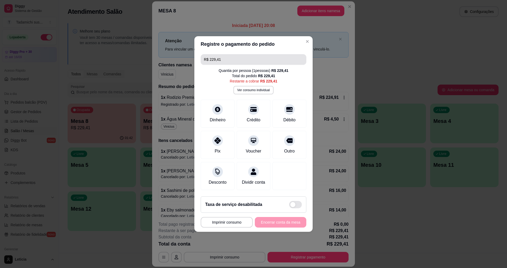
click at [248, 57] on input "R$ 229,41" at bounding box center [253, 59] width 99 height 11
click at [220, 136] on icon at bounding box center [217, 138] width 7 height 7
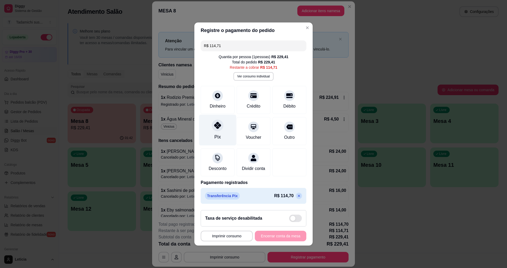
click at [219, 125] on icon at bounding box center [217, 125] width 7 height 7
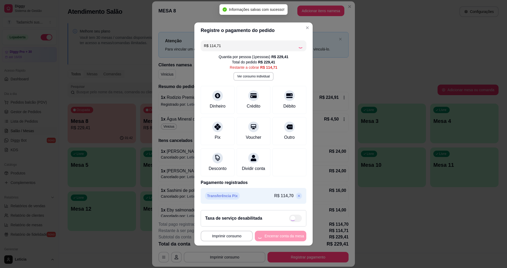
type input "R$ 0,00"
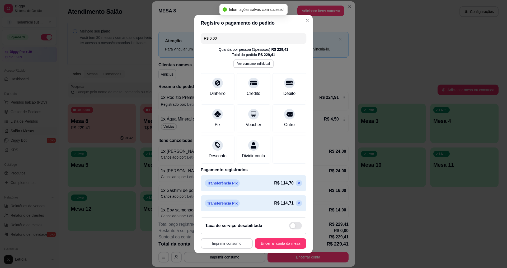
click at [232, 245] on button "Imprimir consumo" at bounding box center [227, 243] width 52 height 11
click at [233, 221] on button "IMPRESSORA" at bounding box center [225, 222] width 41 height 8
click at [272, 242] on button "Encerrar conta da mesa" at bounding box center [280, 243] width 51 height 11
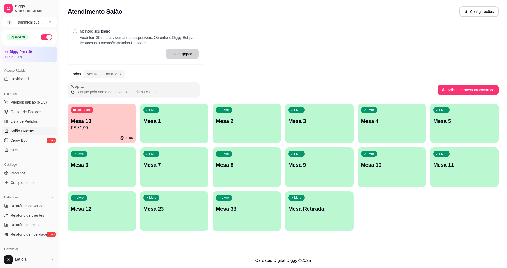
click at [99, 131] on div "Ocupada Mesa 13 R$ 81,90" at bounding box center [102, 117] width 68 height 29
click at [307, 212] on div "Livre Mesa Retirada." at bounding box center [319, 208] width 66 height 32
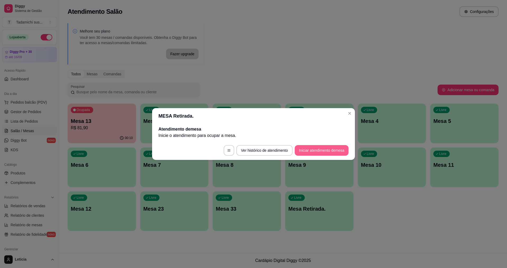
click at [318, 149] on button "Iniciar atendimento de mesa" at bounding box center [322, 150] width 54 height 11
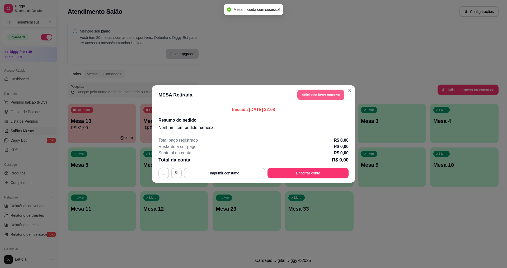
click at [321, 97] on button "Adicionar itens na mesa" at bounding box center [320, 94] width 47 height 11
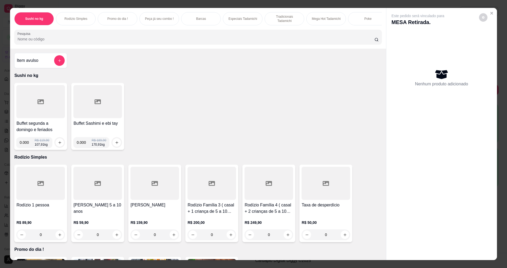
click at [26, 148] on input "0.000" at bounding box center [27, 142] width 15 height 11
type input "0.104"
click at [58, 144] on icon "increase-product-quantity" at bounding box center [60, 142] width 4 height 4
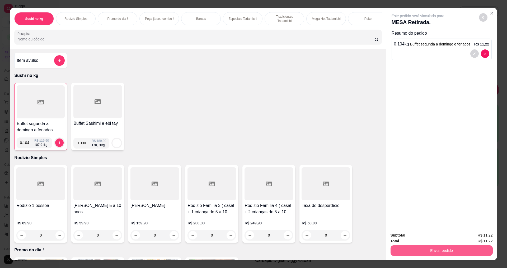
click at [415, 246] on button "Enviar pedido" at bounding box center [441, 250] width 102 height 11
click at [417, 236] on button "Não registrar e enviar pedido" at bounding box center [422, 237] width 55 height 10
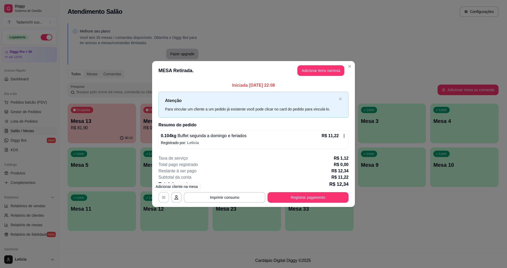
click at [166, 197] on button "button" at bounding box center [163, 197] width 11 height 11
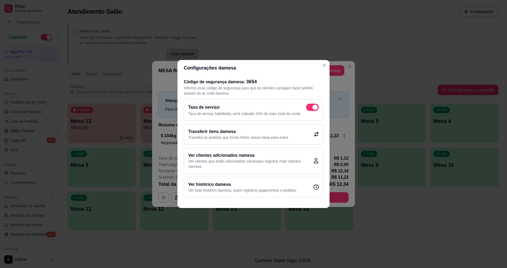
click at [314, 106] on span at bounding box center [314, 107] width 5 height 5
click at [309, 108] on input "checkbox" at bounding box center [307, 109] width 3 height 3
checkbox input "false"
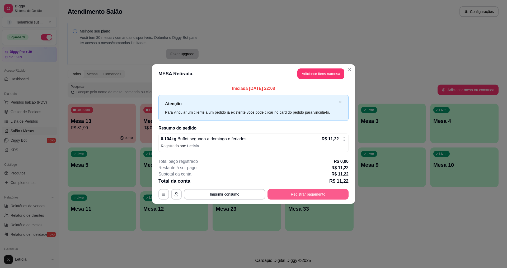
click at [309, 190] on button "Registrar pagamento" at bounding box center [307, 194] width 81 height 11
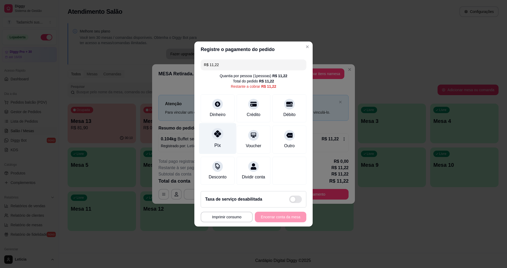
click at [220, 134] on icon at bounding box center [217, 133] width 7 height 7
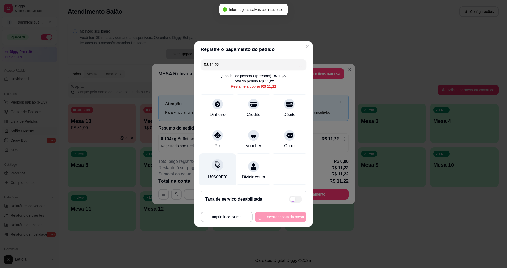
type input "R$ 0,00"
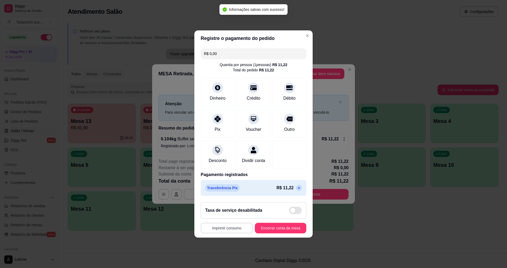
click at [226, 233] on button "Imprimir consumo" at bounding box center [227, 228] width 52 height 11
click at [231, 219] on button "IMPRESSORA HAYOM" at bounding box center [227, 219] width 41 height 8
click at [266, 231] on button "Encerrar conta da mesa" at bounding box center [280, 228] width 51 height 11
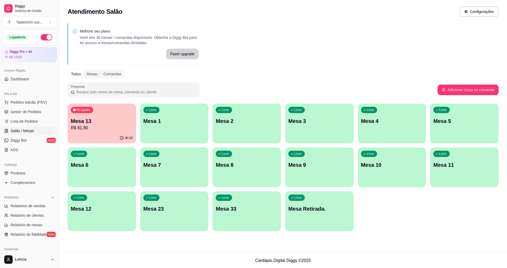
click at [106, 126] on p "R$ 81,90" at bounding box center [102, 128] width 62 height 6
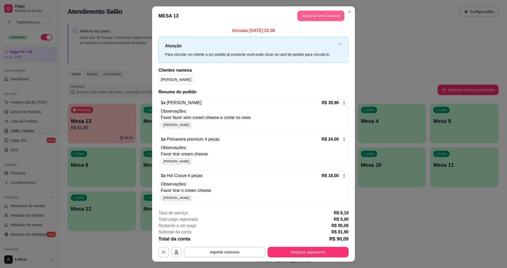
click at [315, 16] on button "Adicionar itens na mesa" at bounding box center [320, 16] width 47 height 11
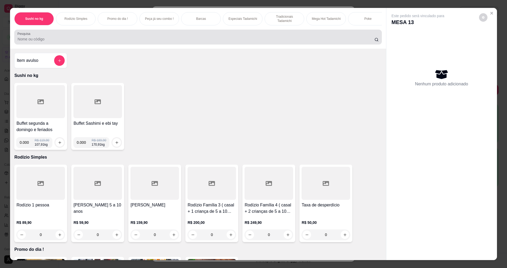
click at [305, 42] on input "Pesquisa" at bounding box center [195, 38] width 357 height 5
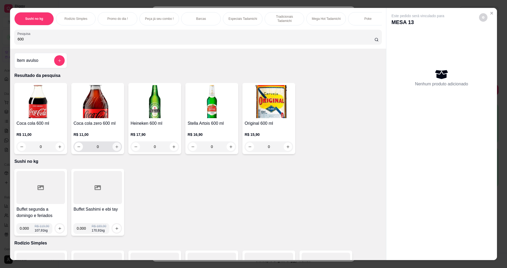
type input "600"
click at [114, 148] on button "increase-product-quantity" at bounding box center [117, 147] width 8 height 8
type input "1"
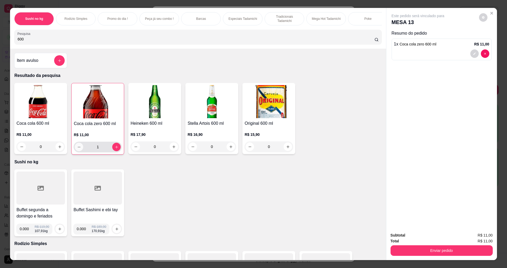
click at [77, 149] on icon "decrease-product-quantity" at bounding box center [79, 147] width 4 height 4
type input "0"
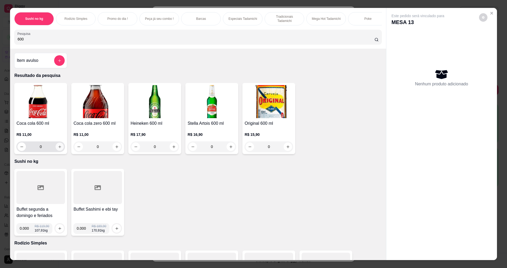
click at [56, 147] on button "increase-product-quantity" at bounding box center [60, 147] width 8 height 8
type input "1"
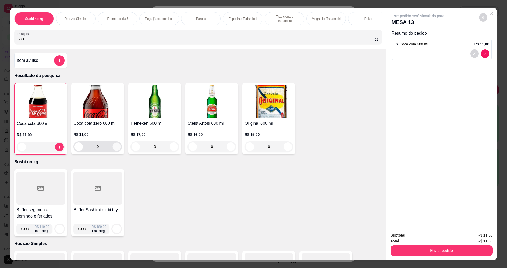
click at [114, 151] on button "increase-product-quantity" at bounding box center [117, 147] width 8 height 8
type input "1"
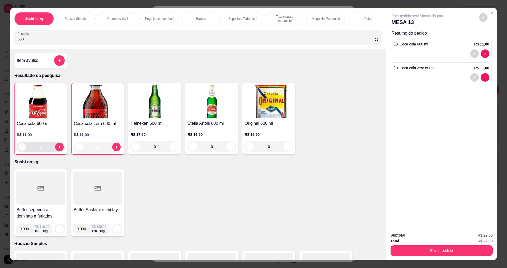
click at [20, 149] on icon "decrease-product-quantity" at bounding box center [22, 147] width 4 height 4
type input "0"
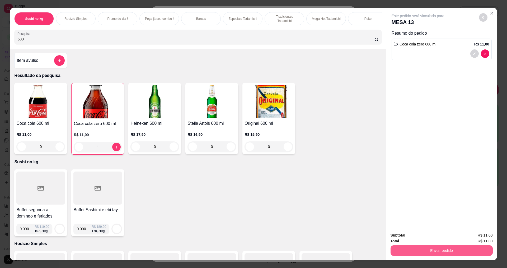
click at [406, 248] on button "Enviar pedido" at bounding box center [441, 250] width 102 height 11
click at [409, 239] on button "Não registrar e enviar pedido" at bounding box center [423, 237] width 53 height 10
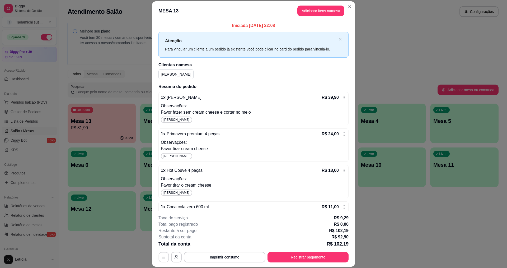
click at [162, 257] on icon "button" at bounding box center [164, 257] width 4 height 4
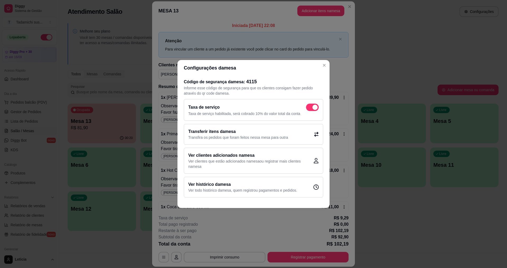
click at [308, 105] on span at bounding box center [312, 106] width 13 height 7
click at [308, 108] on input "checkbox" at bounding box center [307, 109] width 3 height 3
checkbox input "false"
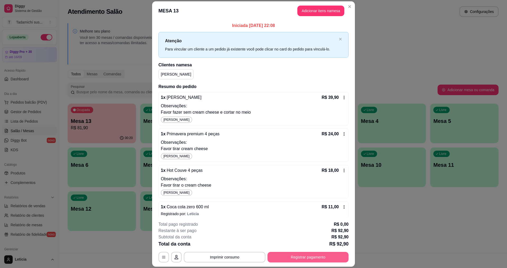
click at [277, 254] on button "Registrar pagamento" at bounding box center [307, 257] width 81 height 11
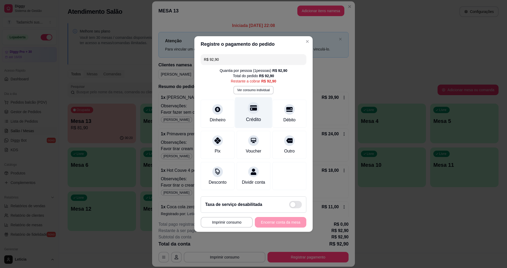
click at [252, 104] on icon at bounding box center [253, 107] width 7 height 7
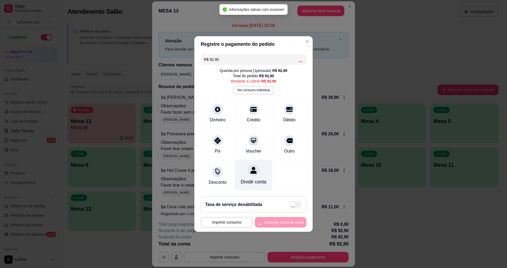
type input "R$ 0,00"
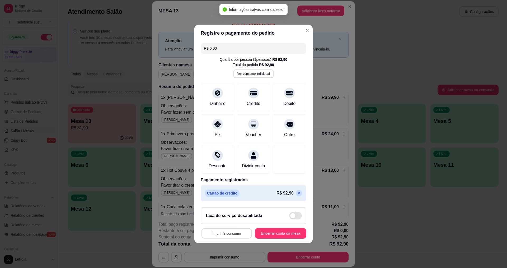
click at [233, 236] on button "Imprimir consumo" at bounding box center [226, 233] width 50 height 10
click at [234, 212] on button "IMPRESSORA" at bounding box center [226, 213] width 39 height 8
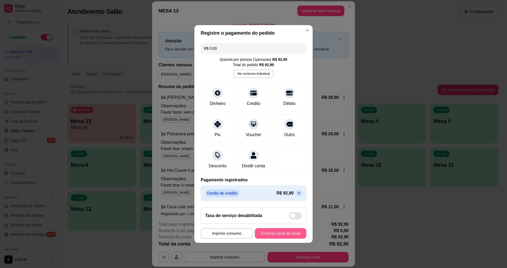
click at [280, 232] on button "Encerrar conta da mesa" at bounding box center [280, 233] width 51 height 11
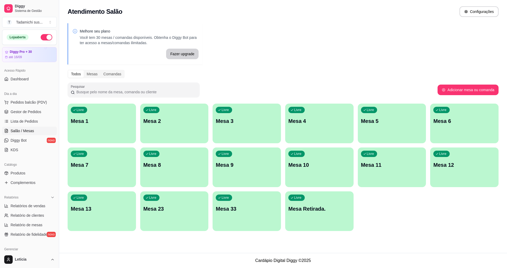
click at [327, 210] on p "Mesa Retirada." at bounding box center [319, 208] width 62 height 7
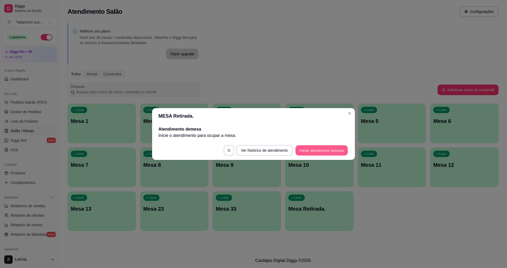
click at [315, 150] on button "Iniciar atendimento de mesa" at bounding box center [321, 150] width 52 height 10
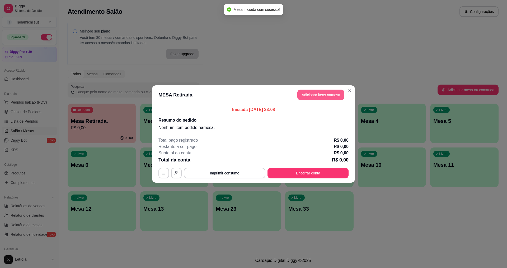
click at [327, 94] on button "Adicionar itens na mesa" at bounding box center [320, 94] width 47 height 11
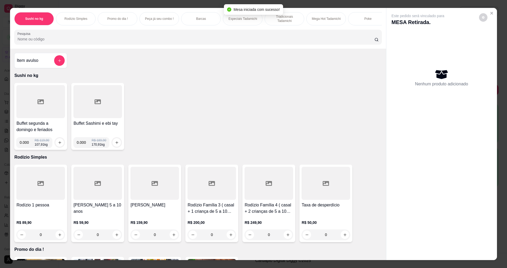
click at [253, 39] on div at bounding box center [197, 37] width 361 height 11
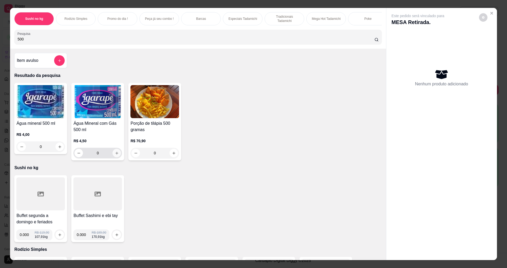
type input "500"
click at [115, 155] on icon "increase-product-quantity" at bounding box center [117, 153] width 4 height 4
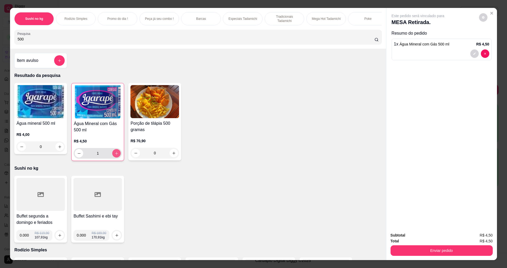
type input "1"
click at [433, 252] on button "Enviar pedido" at bounding box center [441, 250] width 102 height 11
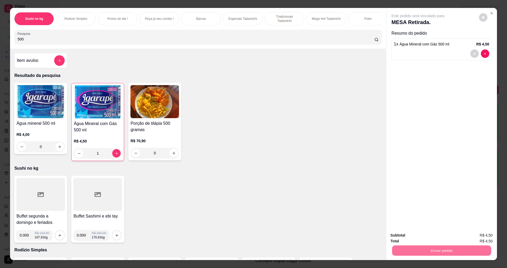
click at [427, 235] on button "Não registrar e enviar pedido" at bounding box center [424, 237] width 55 height 10
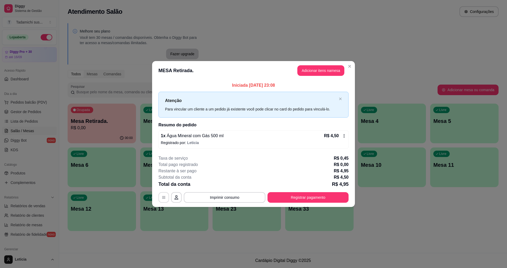
click at [159, 197] on button "button" at bounding box center [163, 197] width 11 height 11
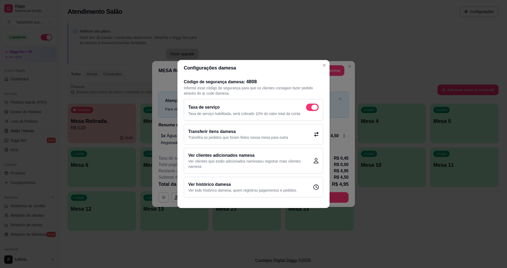
click at [314, 105] on span at bounding box center [314, 107] width 6 height 5
click at [309, 108] on input "checkbox" at bounding box center [307, 109] width 3 height 3
checkbox input "false"
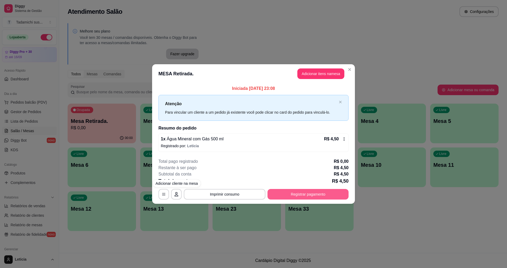
click at [293, 191] on button "Registrar pagamento" at bounding box center [307, 194] width 81 height 11
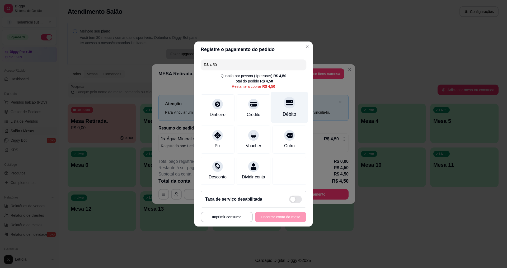
click at [288, 102] on icon at bounding box center [289, 102] width 7 height 7
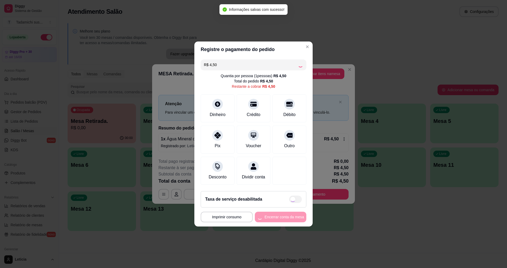
type input "R$ 0,00"
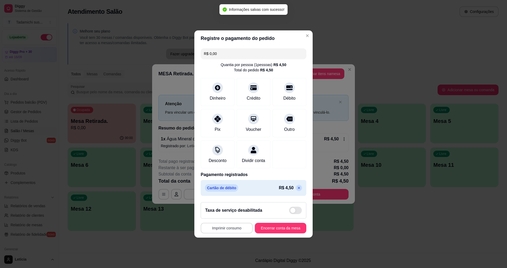
click at [238, 228] on button "Imprimir consumo" at bounding box center [227, 228] width 52 height 11
click at [239, 210] on button "IMPRESSORA" at bounding box center [227, 208] width 41 height 8
click at [269, 232] on button "Encerrar conta da mesa" at bounding box center [281, 228] width 50 height 10
